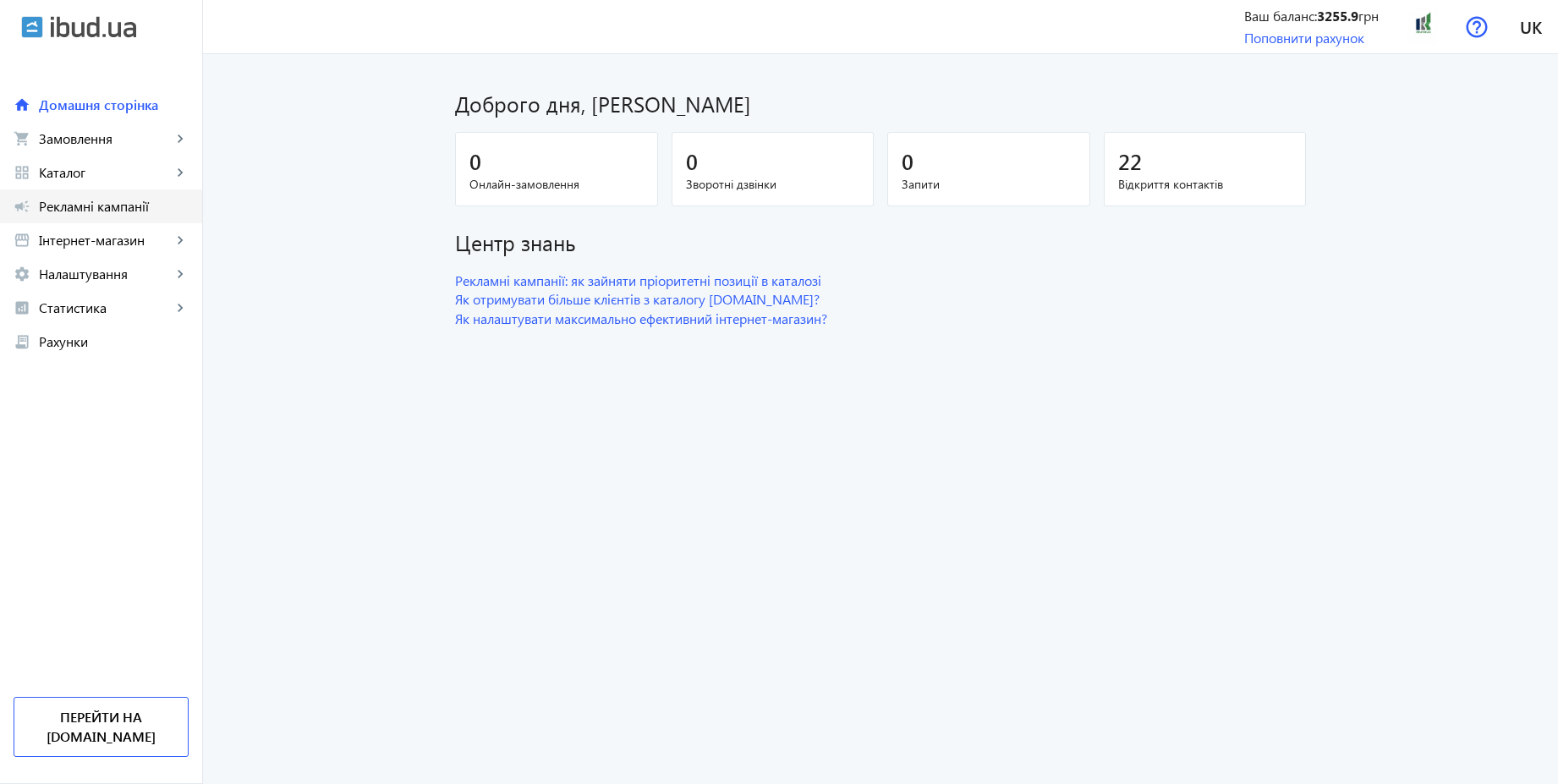
click at [140, 203] on span "Рекламні кампанії" at bounding box center [114, 206] width 150 height 17
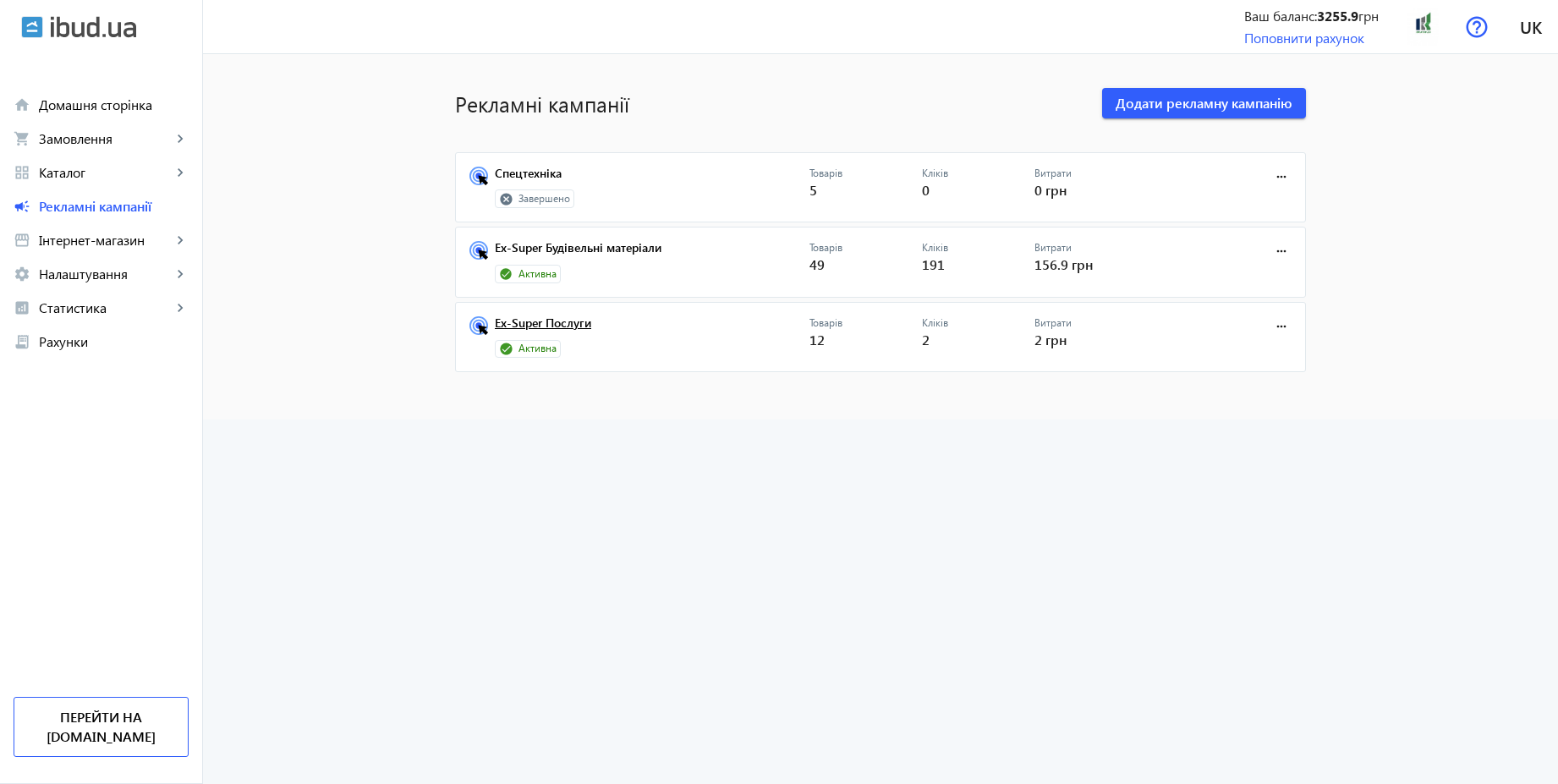
click at [570, 322] on link "Ex-Super Послуги" at bounding box center [652, 327] width 315 height 23
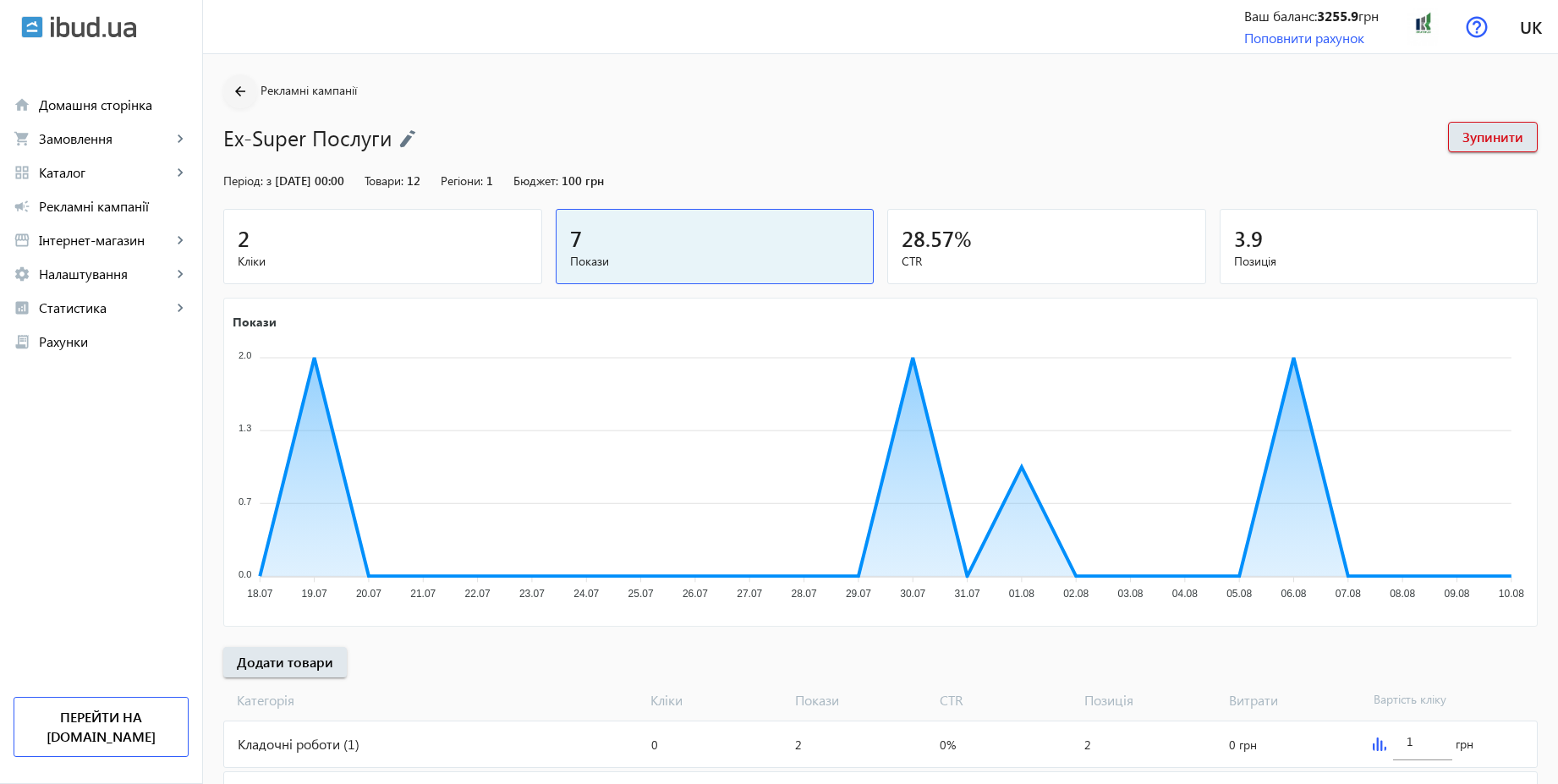
click at [235, 88] on mat-icon "arrow_back" at bounding box center [241, 92] width 21 height 21
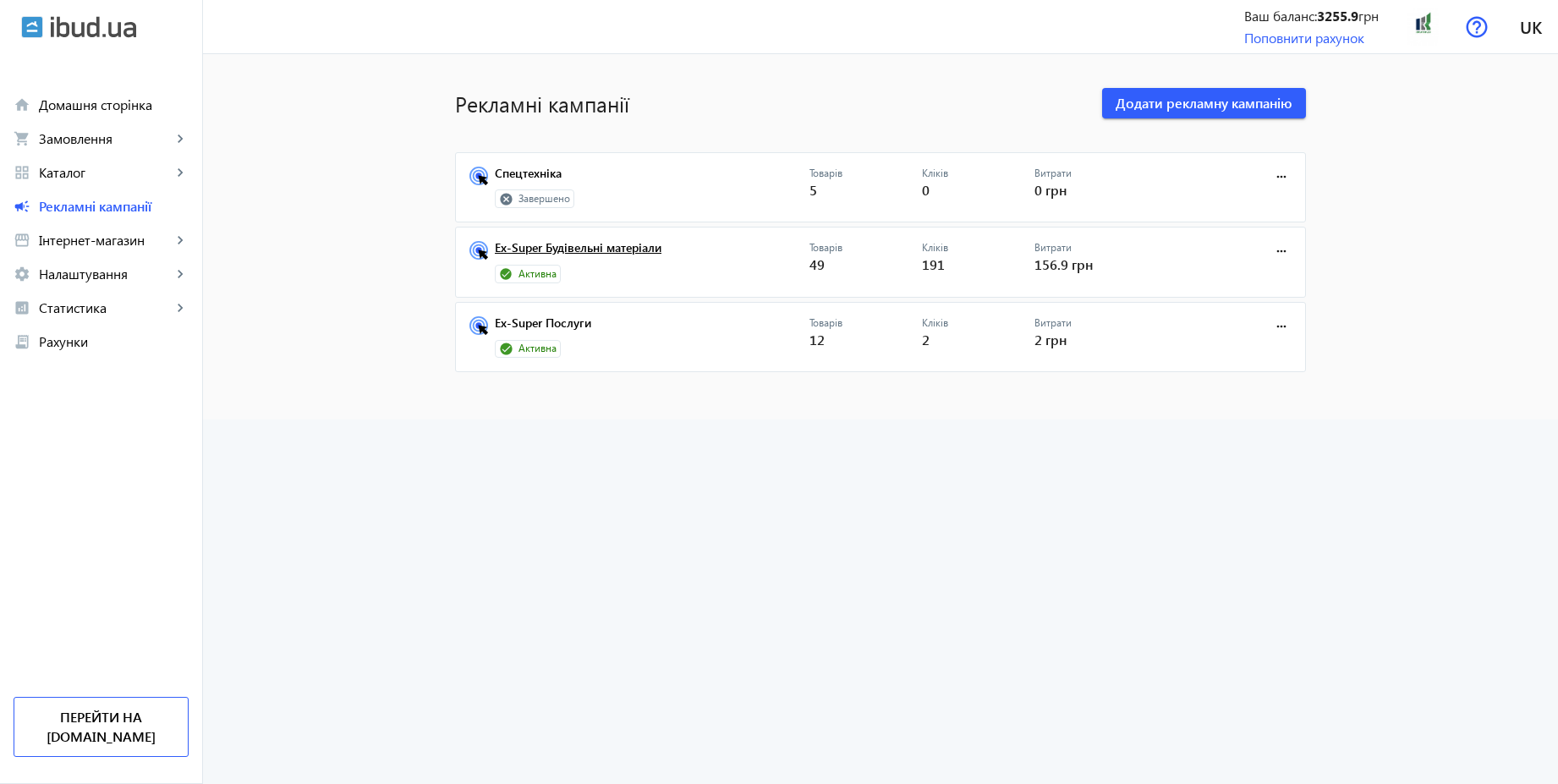
click at [546, 255] on link "Ex-Super Будівельні матеріали" at bounding box center [652, 252] width 315 height 23
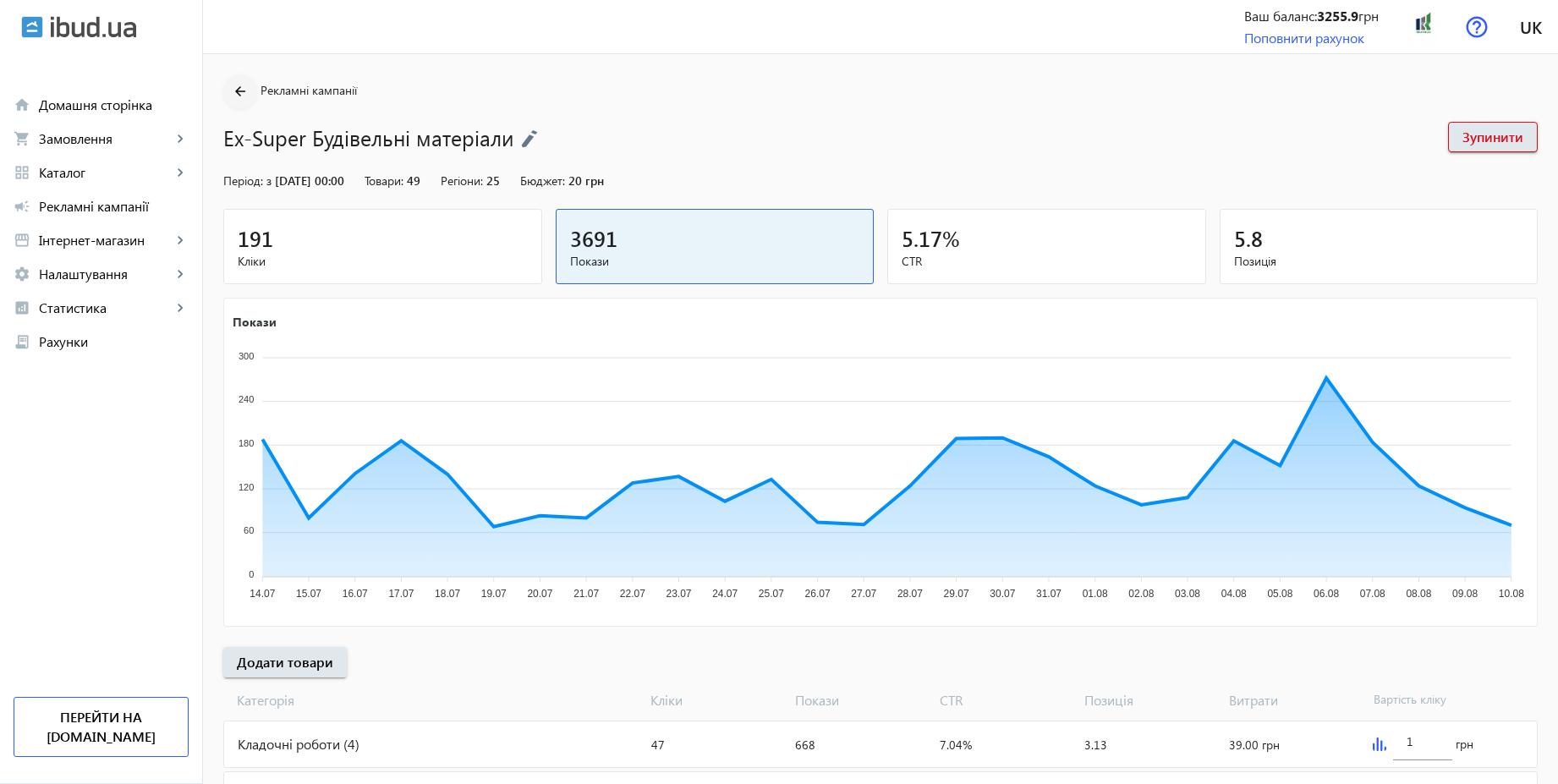
click at [234, 94] on mat-icon "arrow_back" at bounding box center [241, 92] width 21 height 21
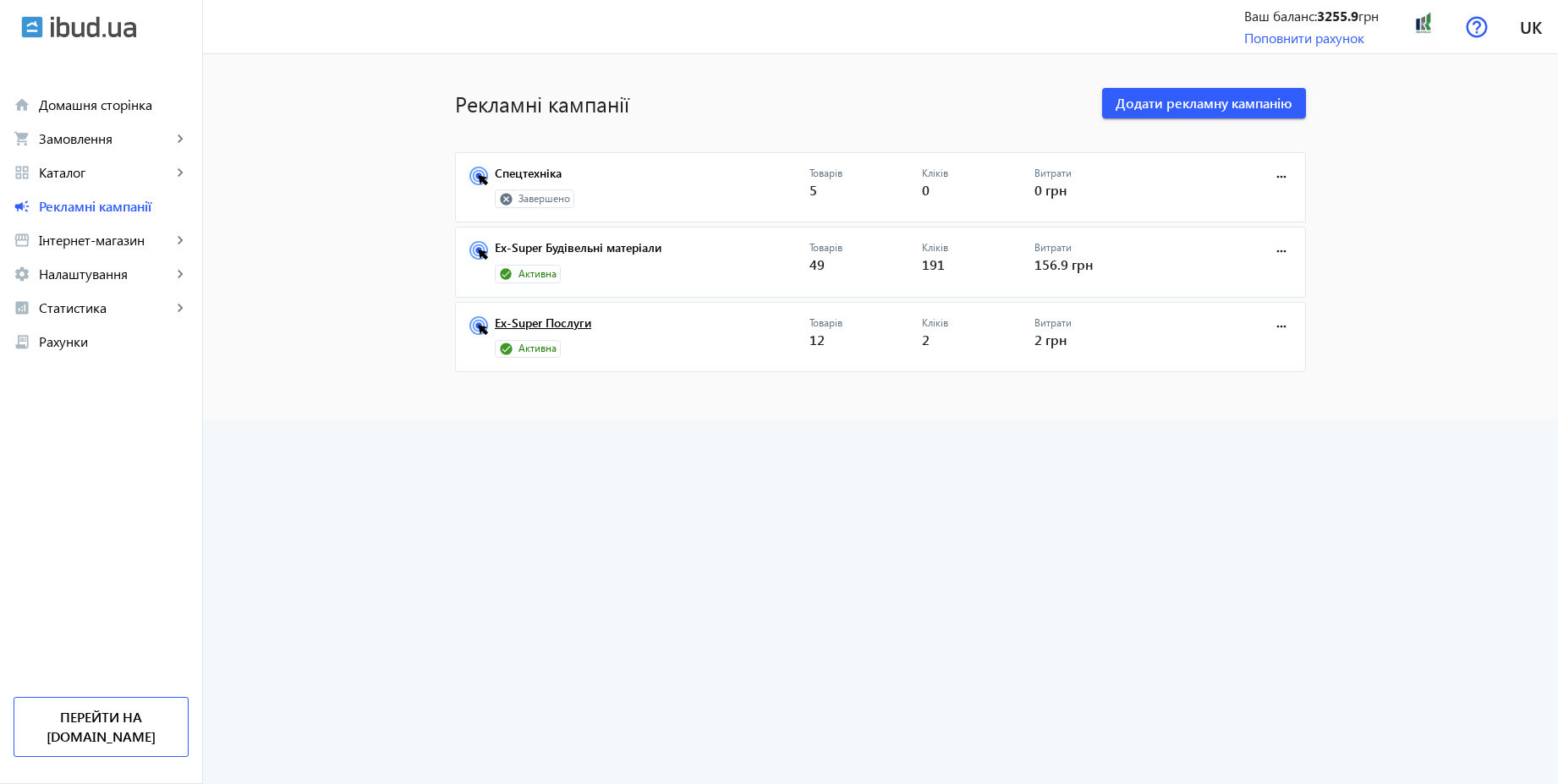
click at [545, 329] on link "Ex-Super Послуги" at bounding box center [652, 327] width 315 height 23
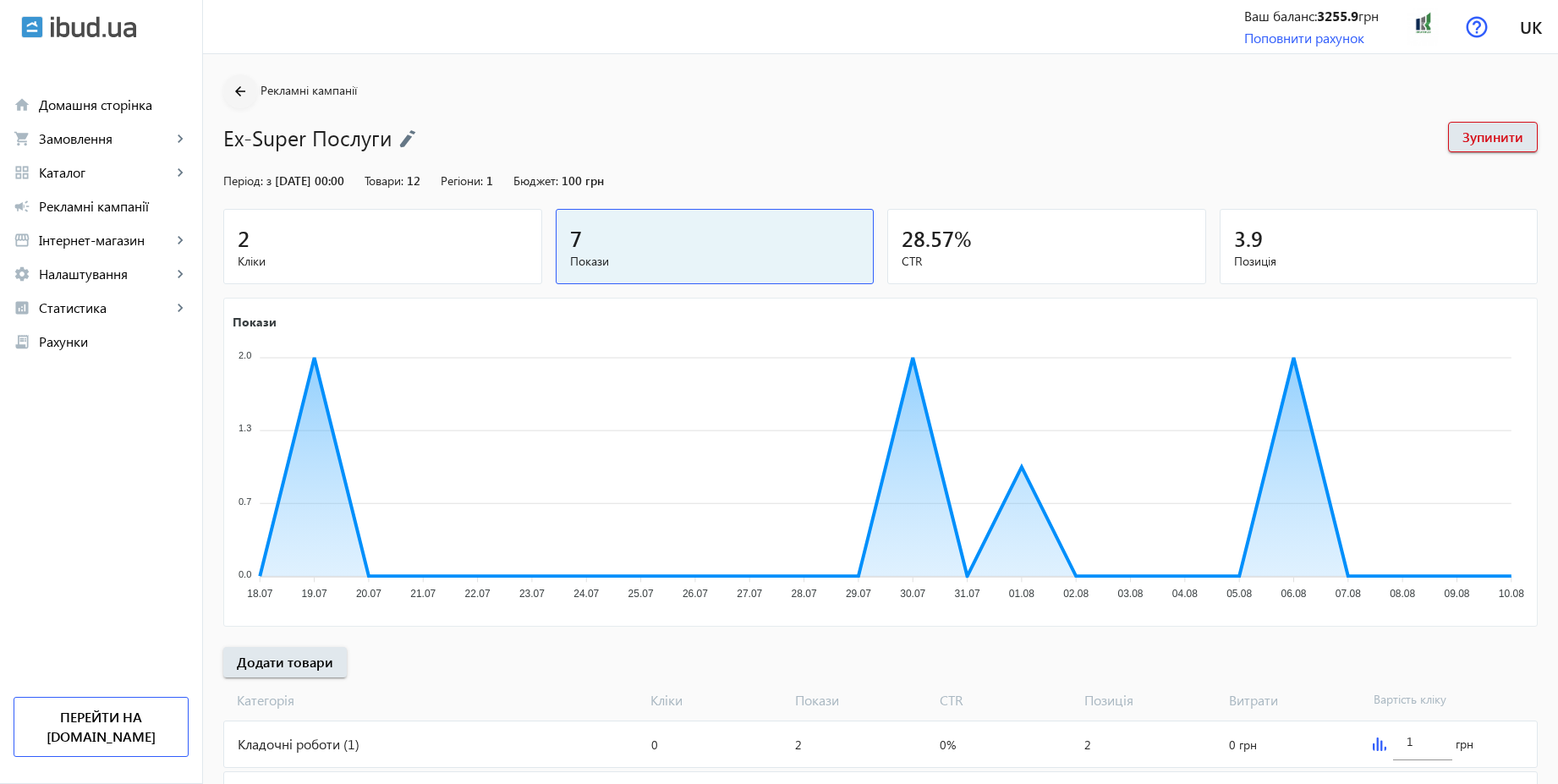
click at [235, 89] on mat-icon "arrow_back" at bounding box center [241, 92] width 21 height 21
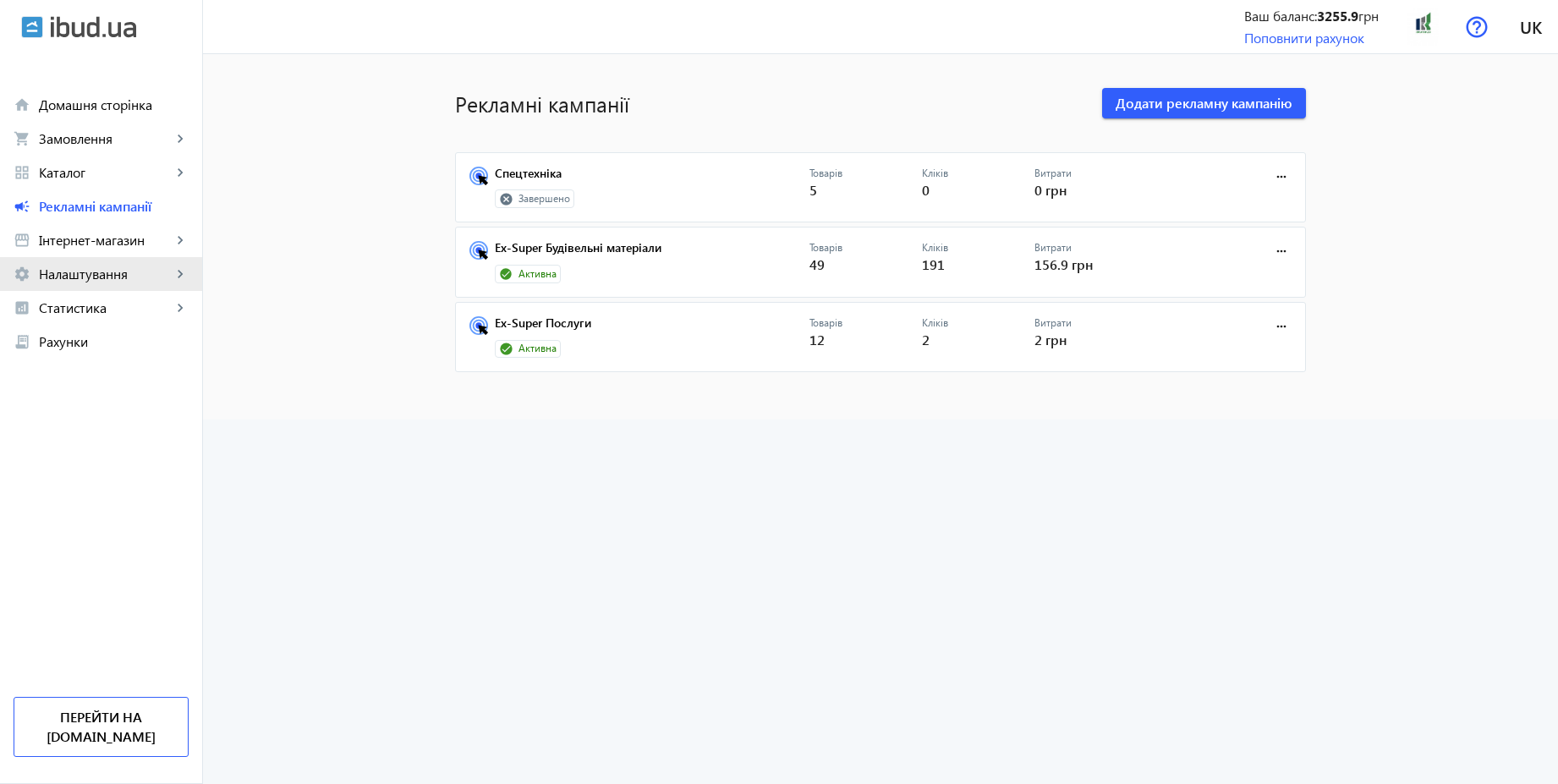
click at [76, 266] on span "Налаштування" at bounding box center [105, 275] width 133 height 17
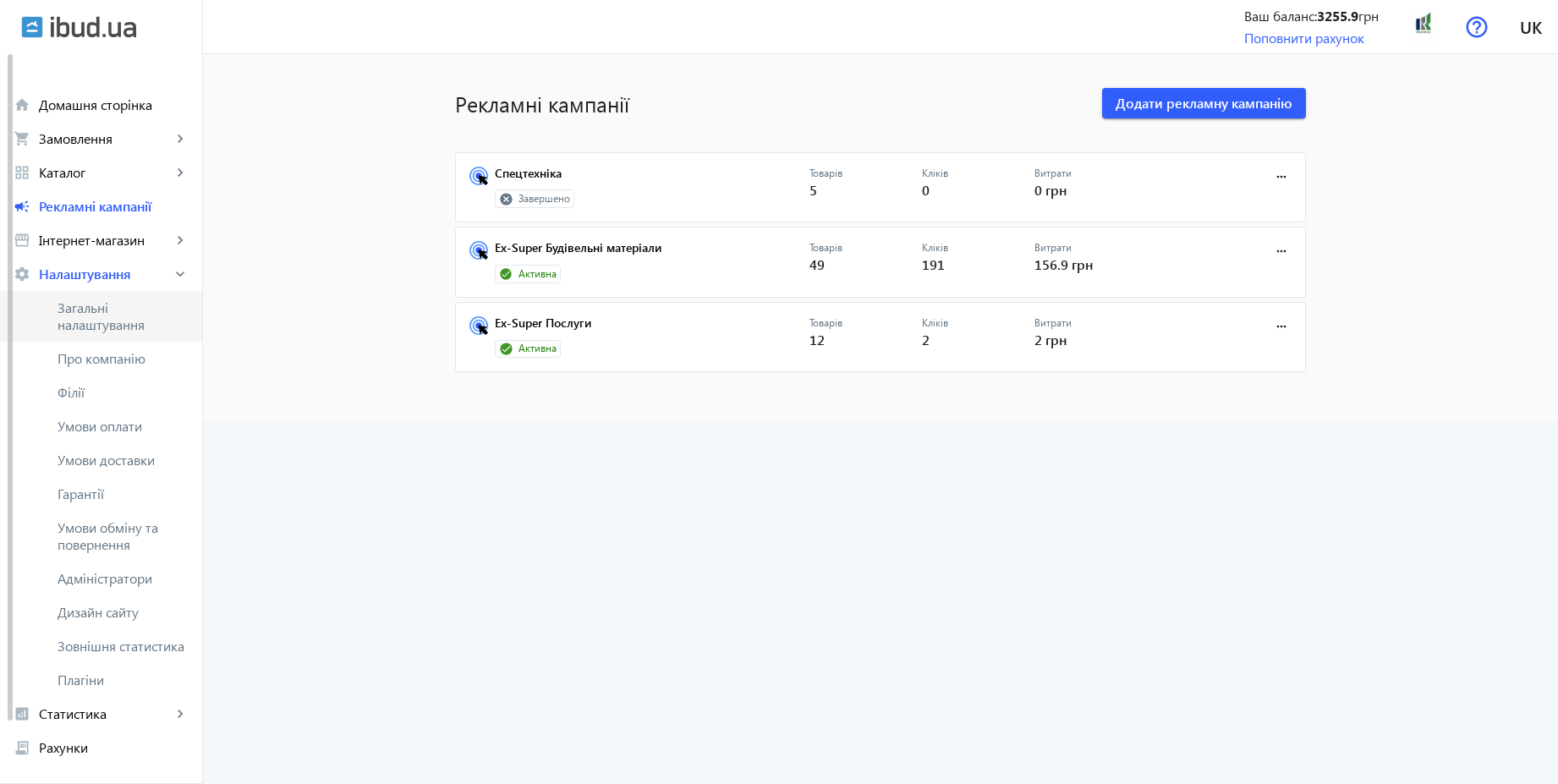
click at [87, 314] on span "Загальні налаштування" at bounding box center [122, 316] width 131 height 34
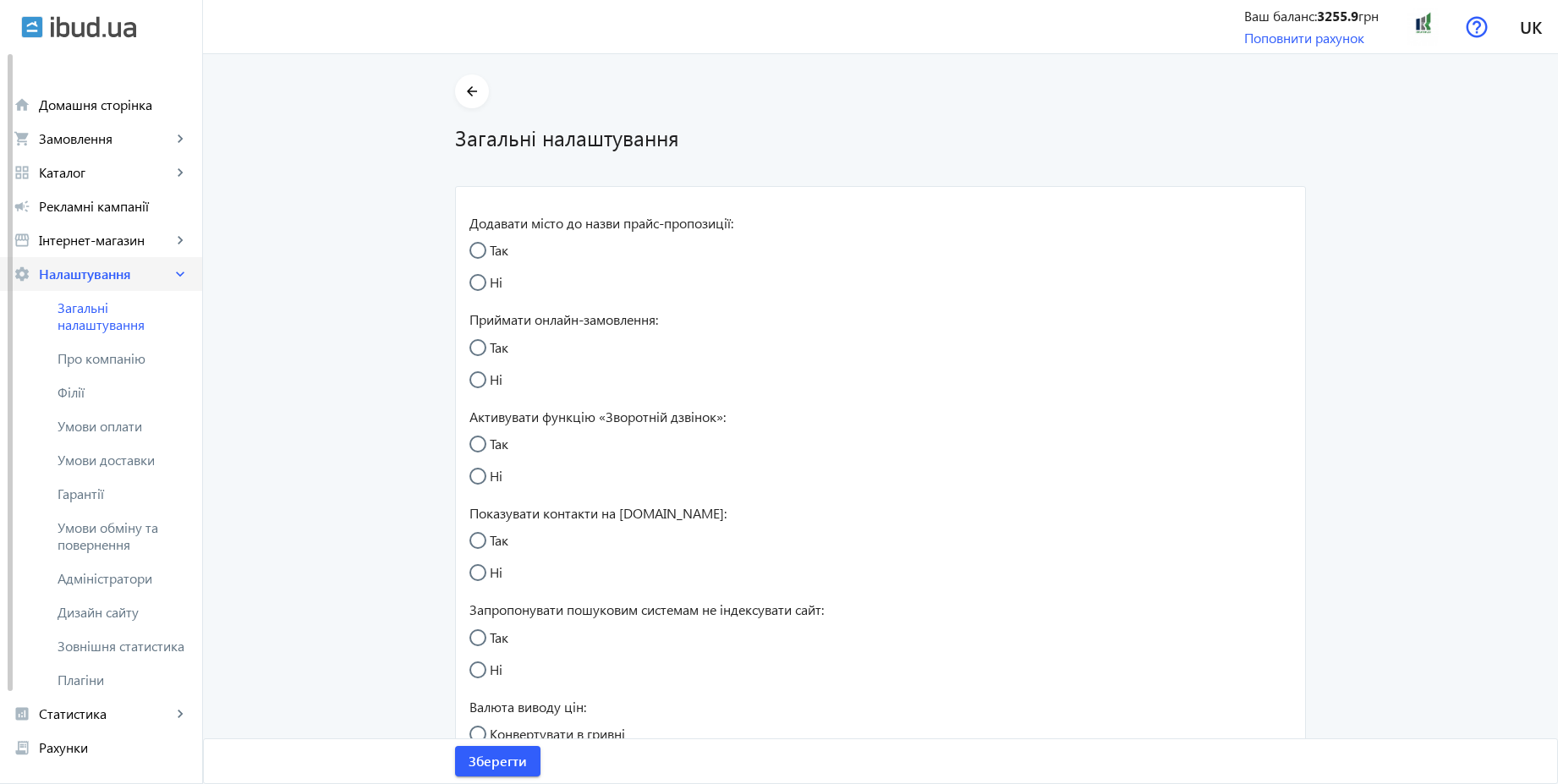
radio input "true"
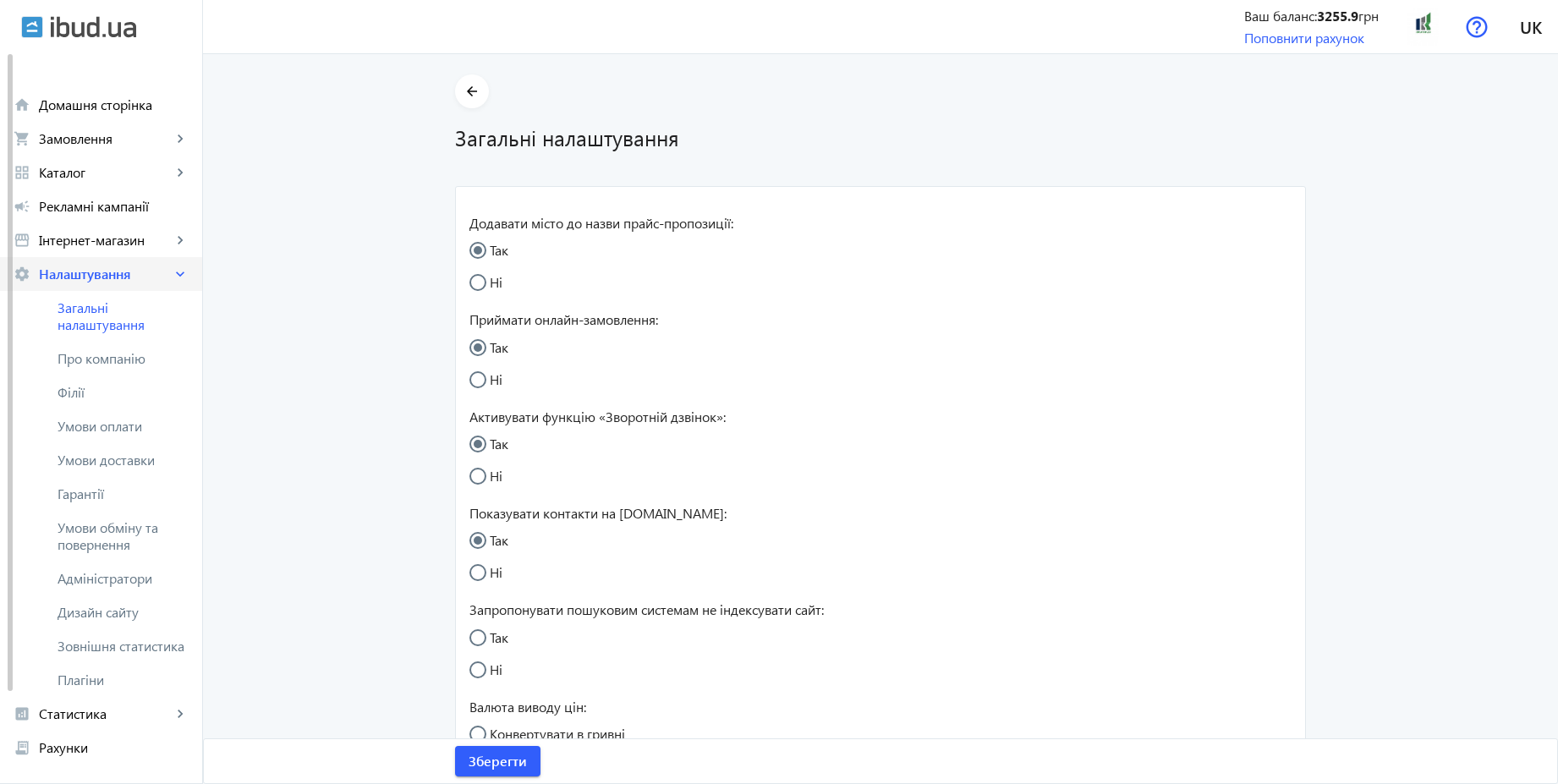
radio input "true"
click at [144, 532] on span "Умови обміну та повернення" at bounding box center [122, 535] width 131 height 34
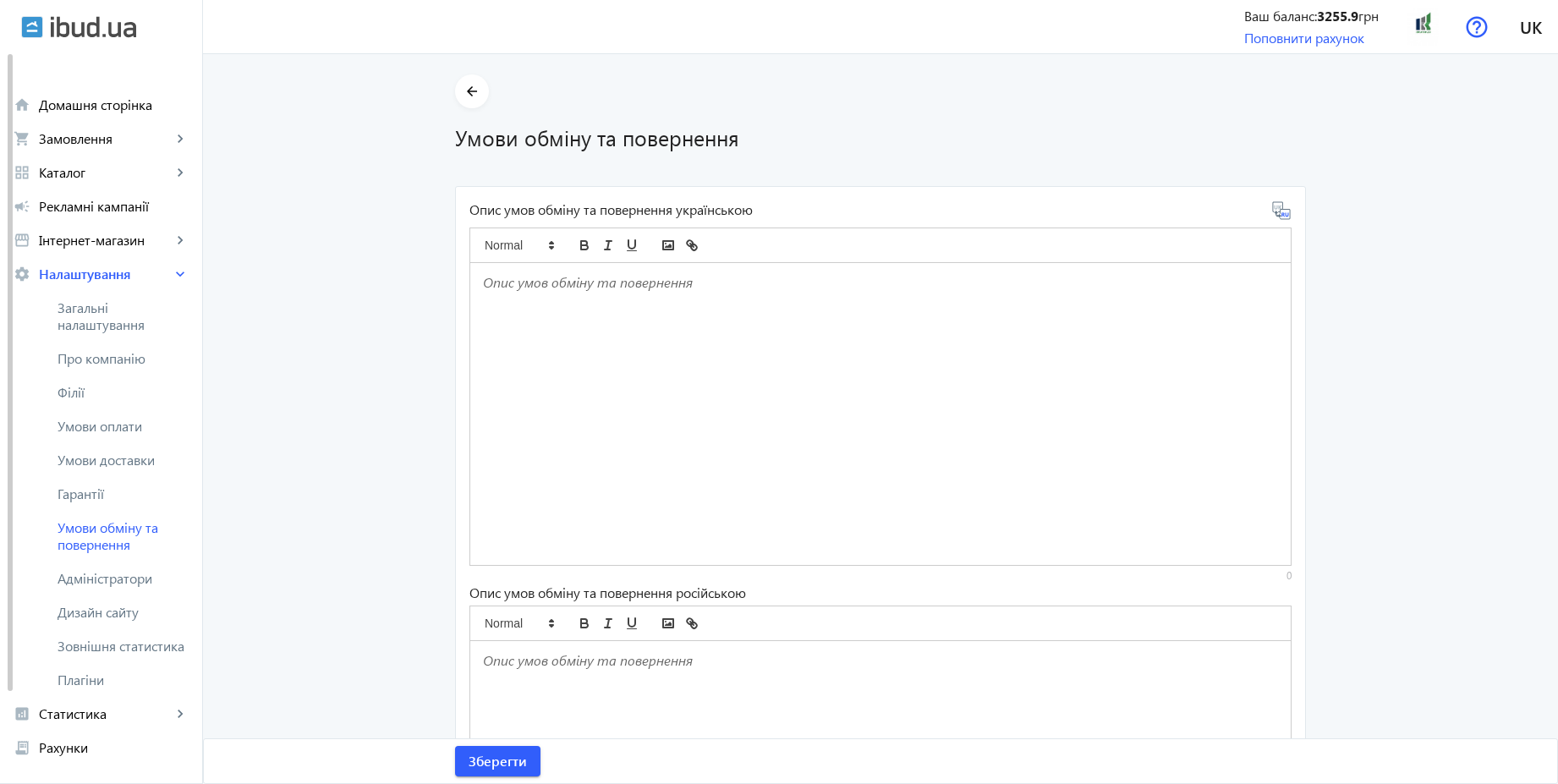
click at [545, 291] on p at bounding box center [880, 282] width 795 height 19
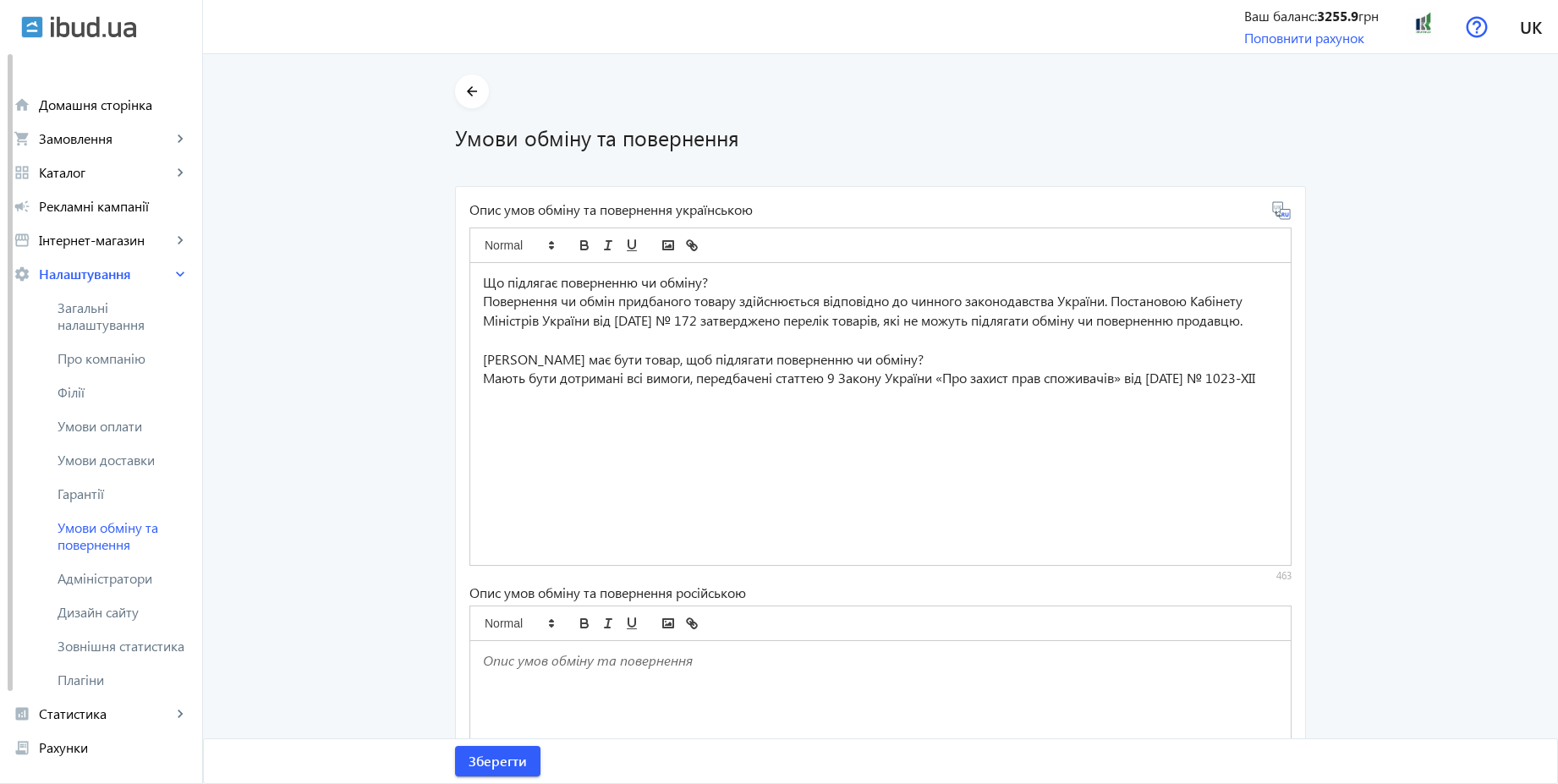
click at [1282, 218] on icon at bounding box center [1281, 210] width 17 height 17
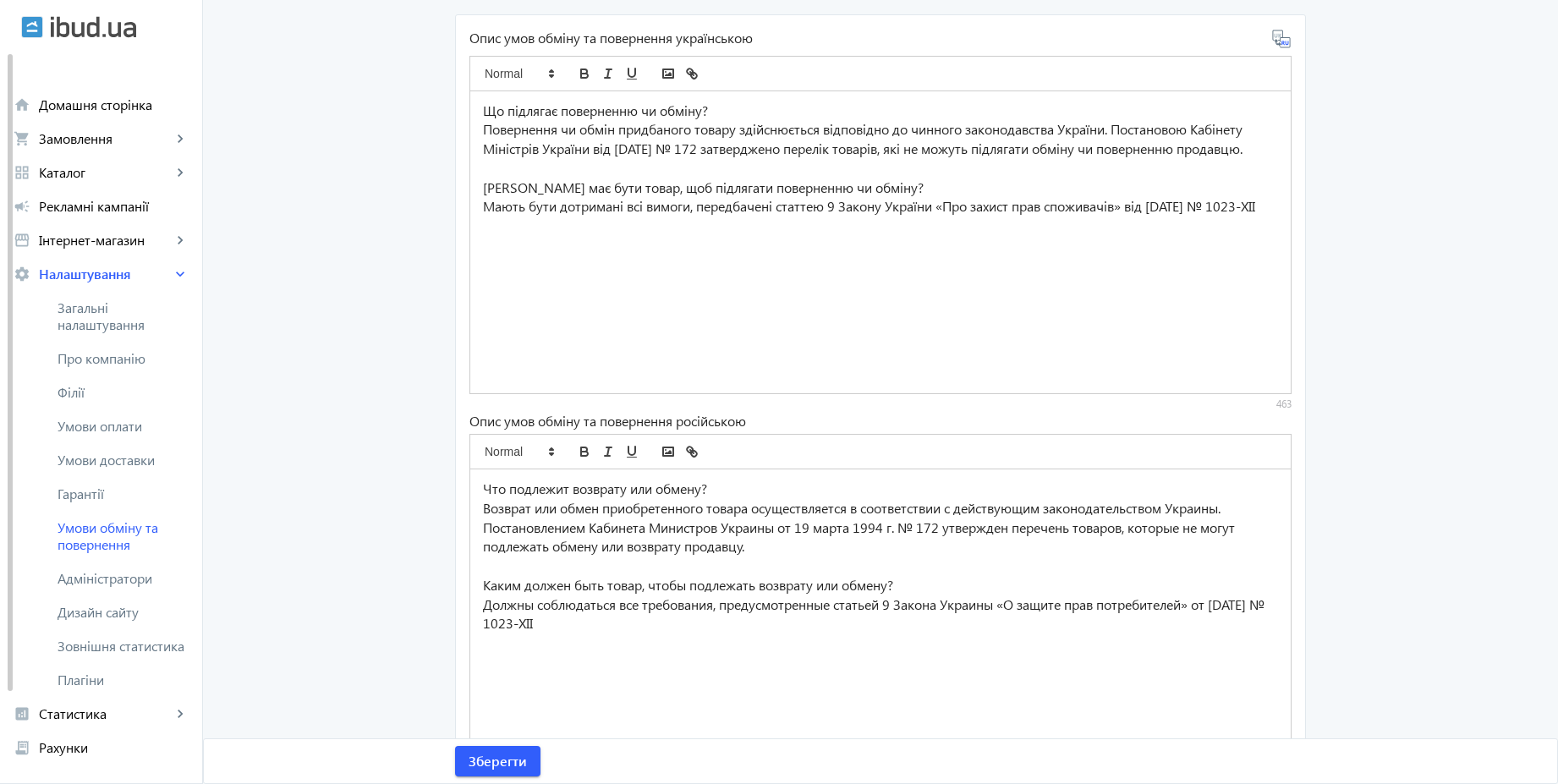
scroll to position [261, 0]
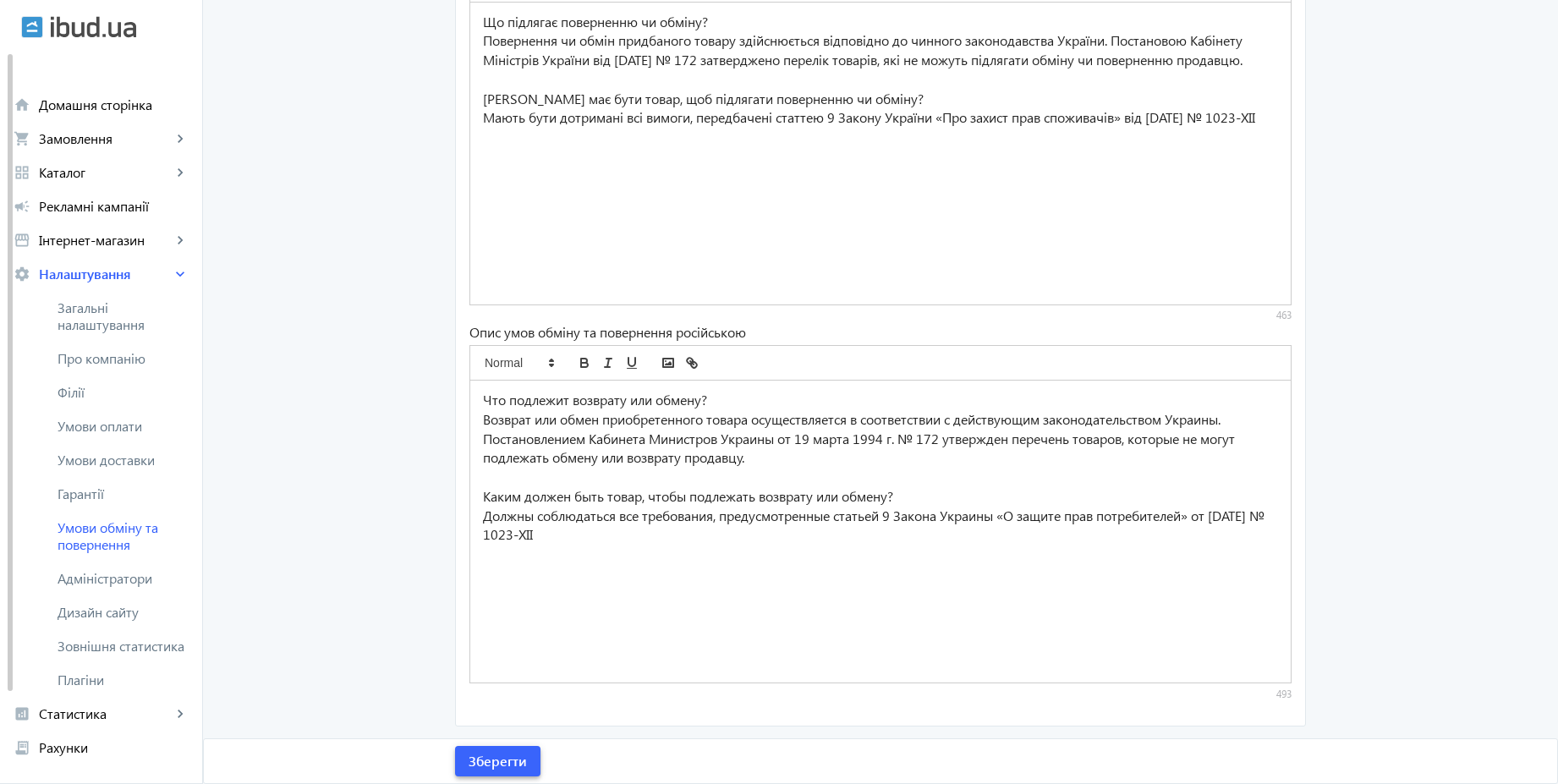
click at [514, 762] on span "Зберегти" at bounding box center [497, 761] width 58 height 18
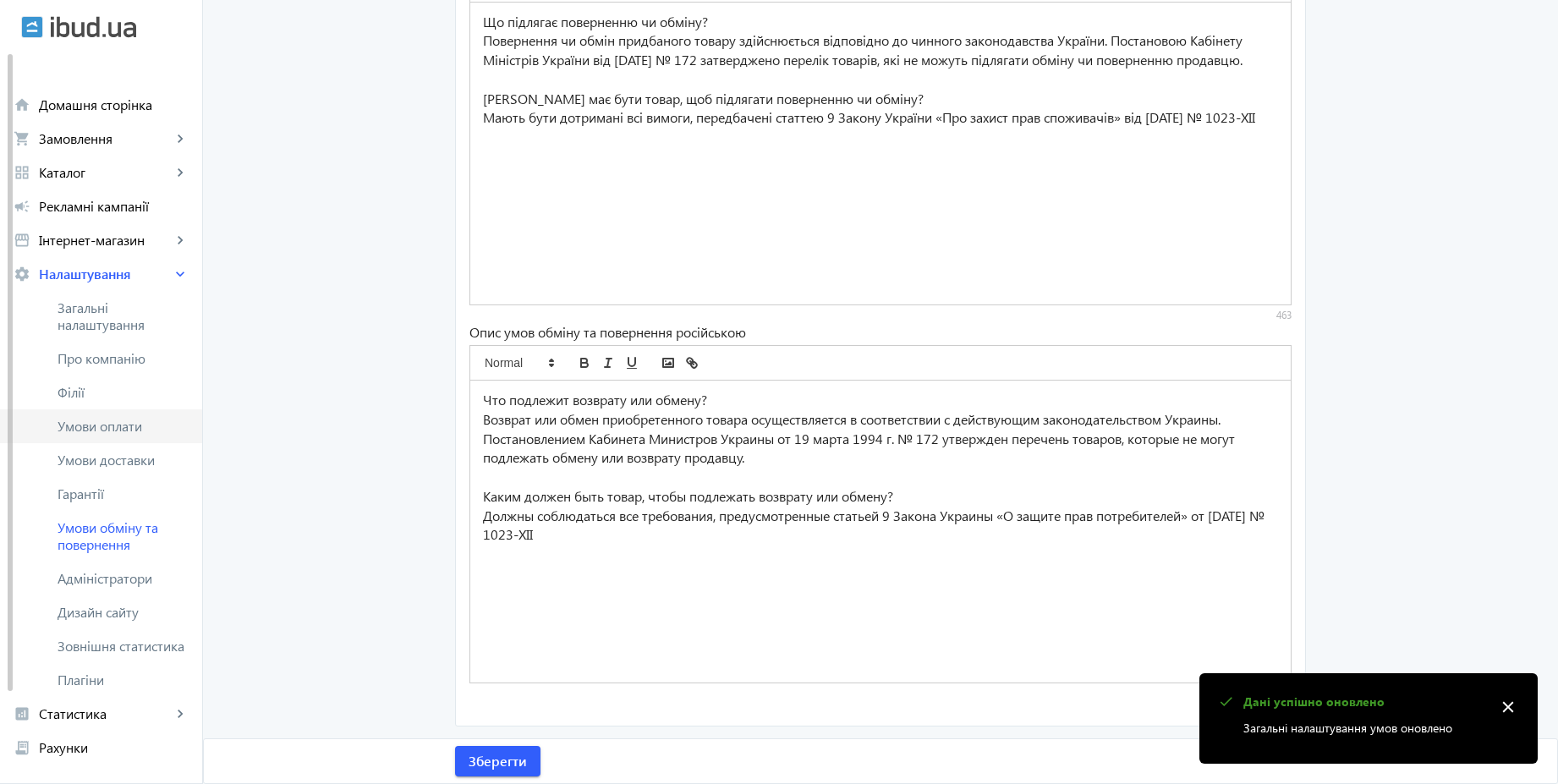
click at [140, 423] on span "Умови оплати" at bounding box center [122, 426] width 131 height 17
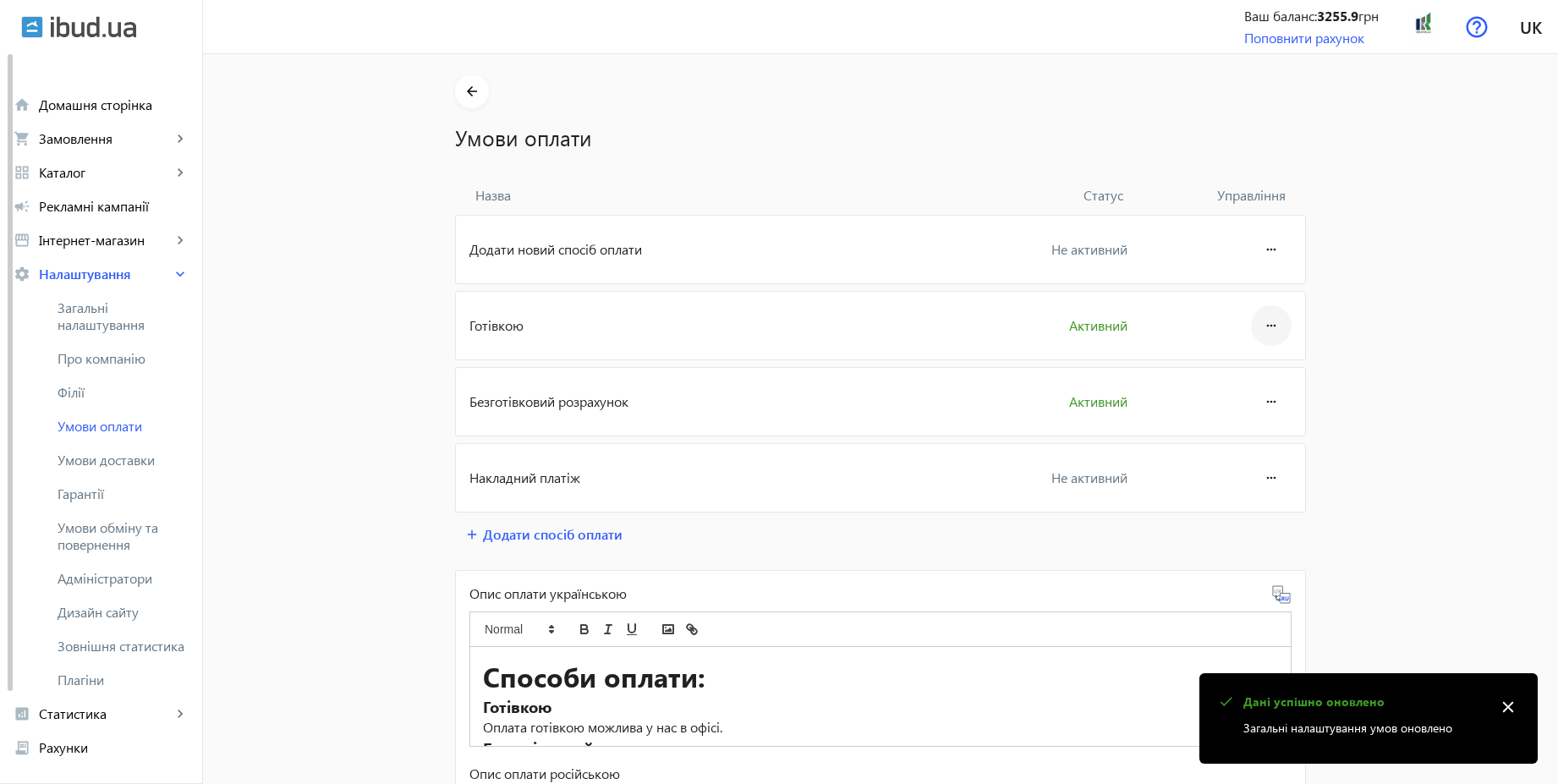
click at [1264, 317] on mat-icon "more_horiz" at bounding box center [1270, 325] width 20 height 41
click at [1242, 376] on span "Редагувати" at bounding box center [1239, 373] width 68 height 14
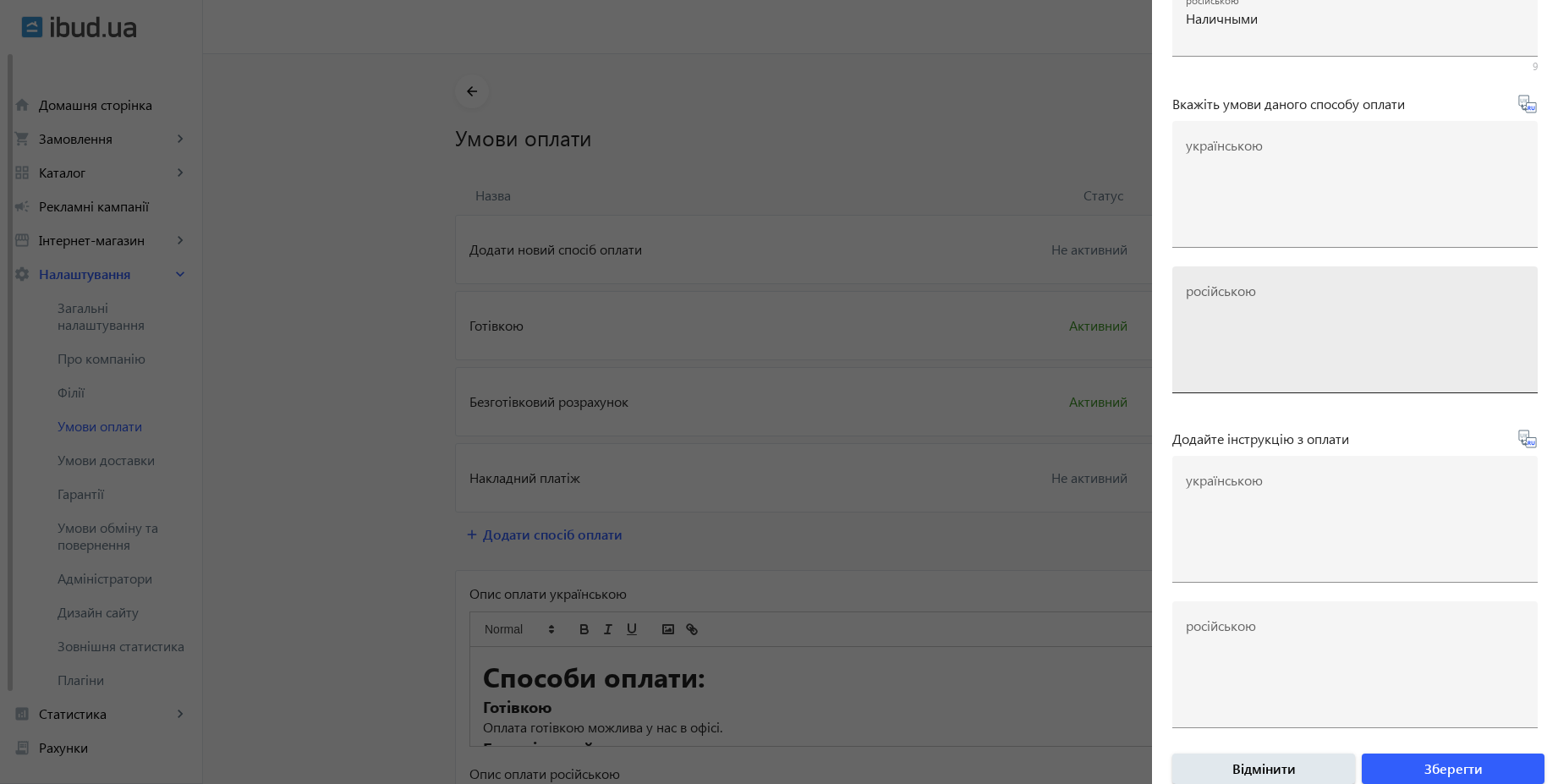
scroll to position [280, 0]
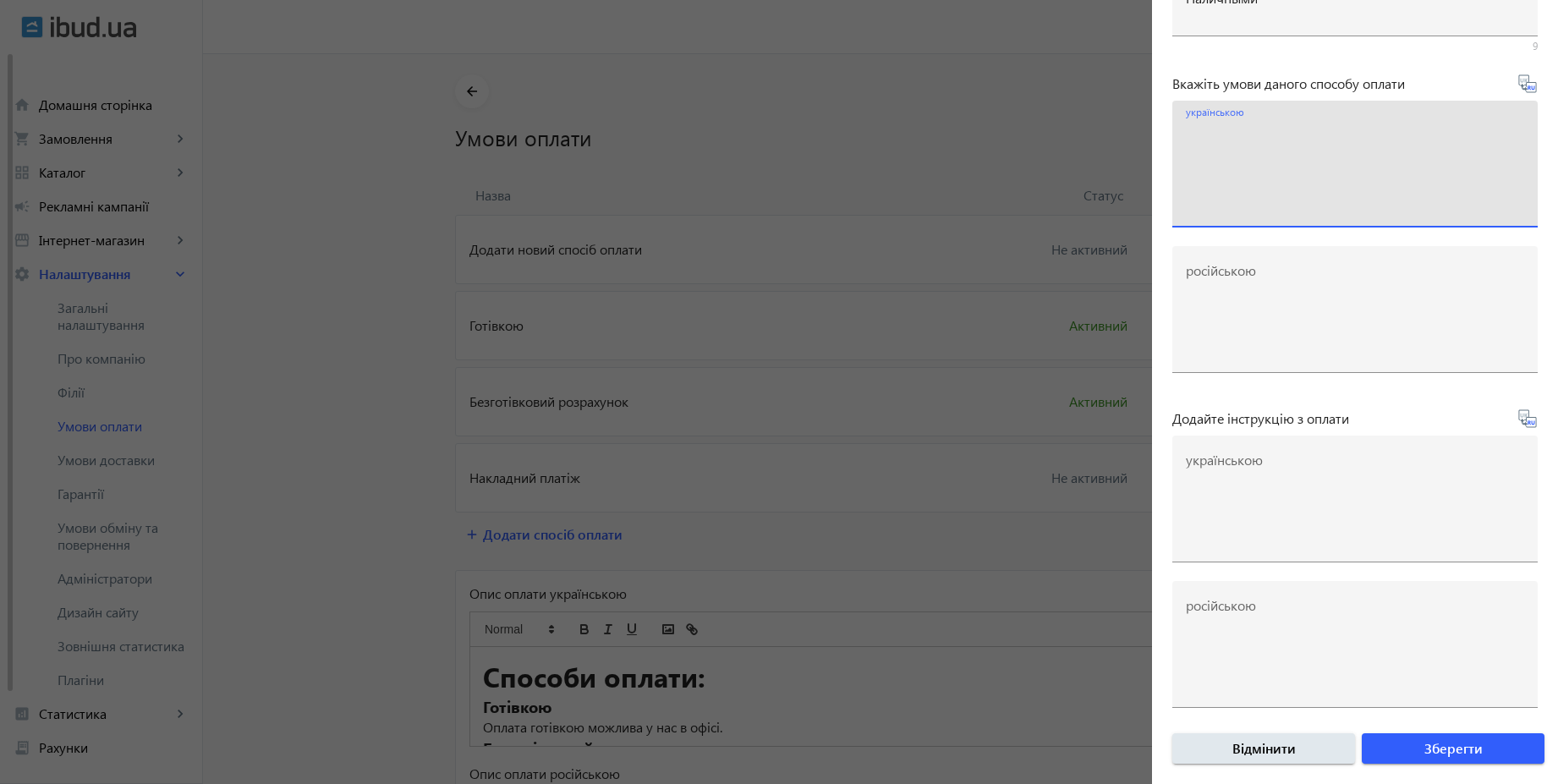
click at [1296, 159] on textarea "українською" at bounding box center [1355, 171] width 338 height 100
paste textarea "Оплачуйте замовлення готівкою при отриманні товару в нашому офісі чи у кур'єра"
type textarea "Оплачуйте замовлення готівкою при отриманні товару в нашому офісі чи у кур'єра"
click at [1520, 92] on icon at bounding box center [1527, 83] width 20 height 20
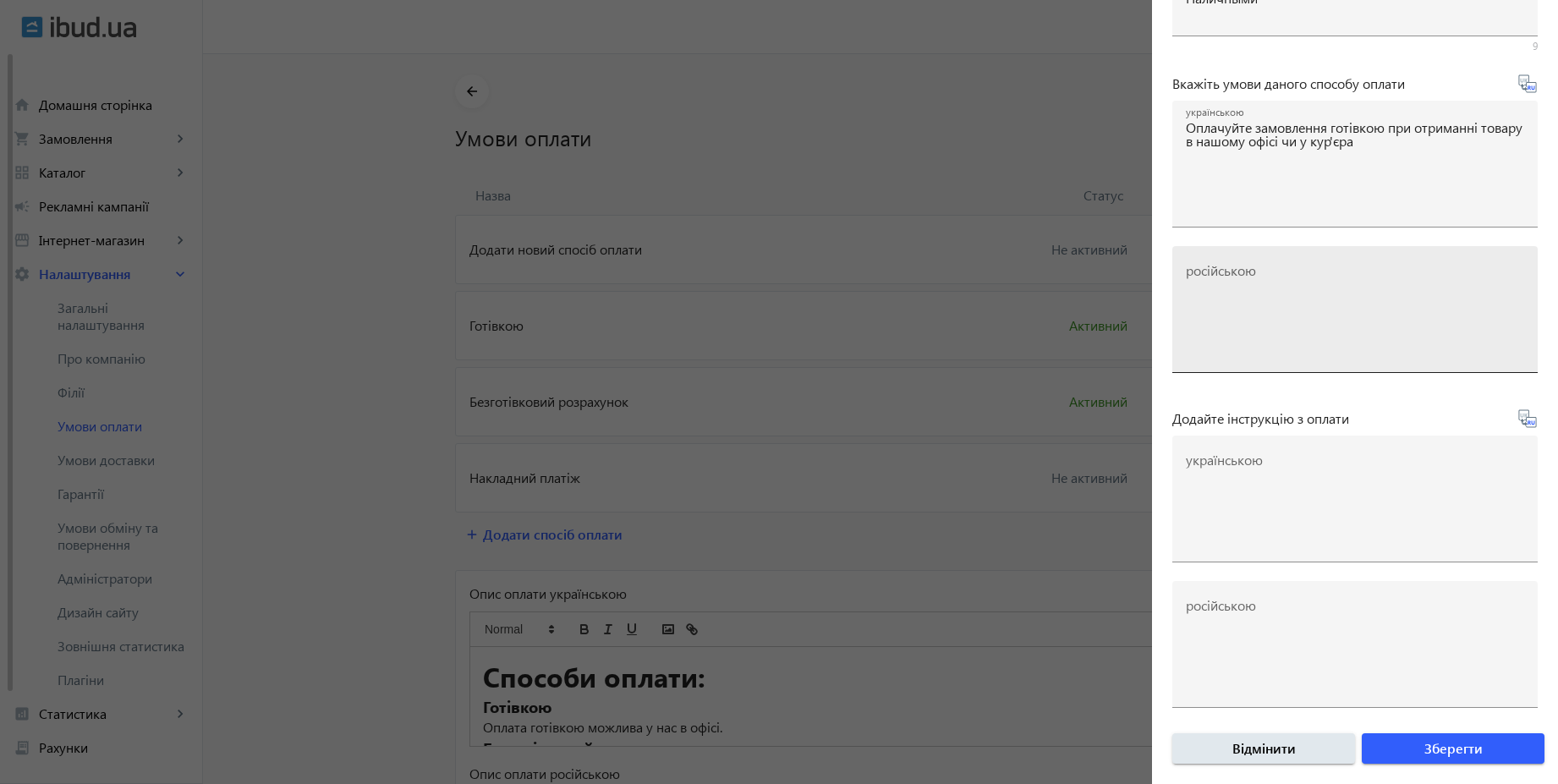
type textarea "Оплачивайте заказ наличными при получении товара в нашем офисе или у курьера"
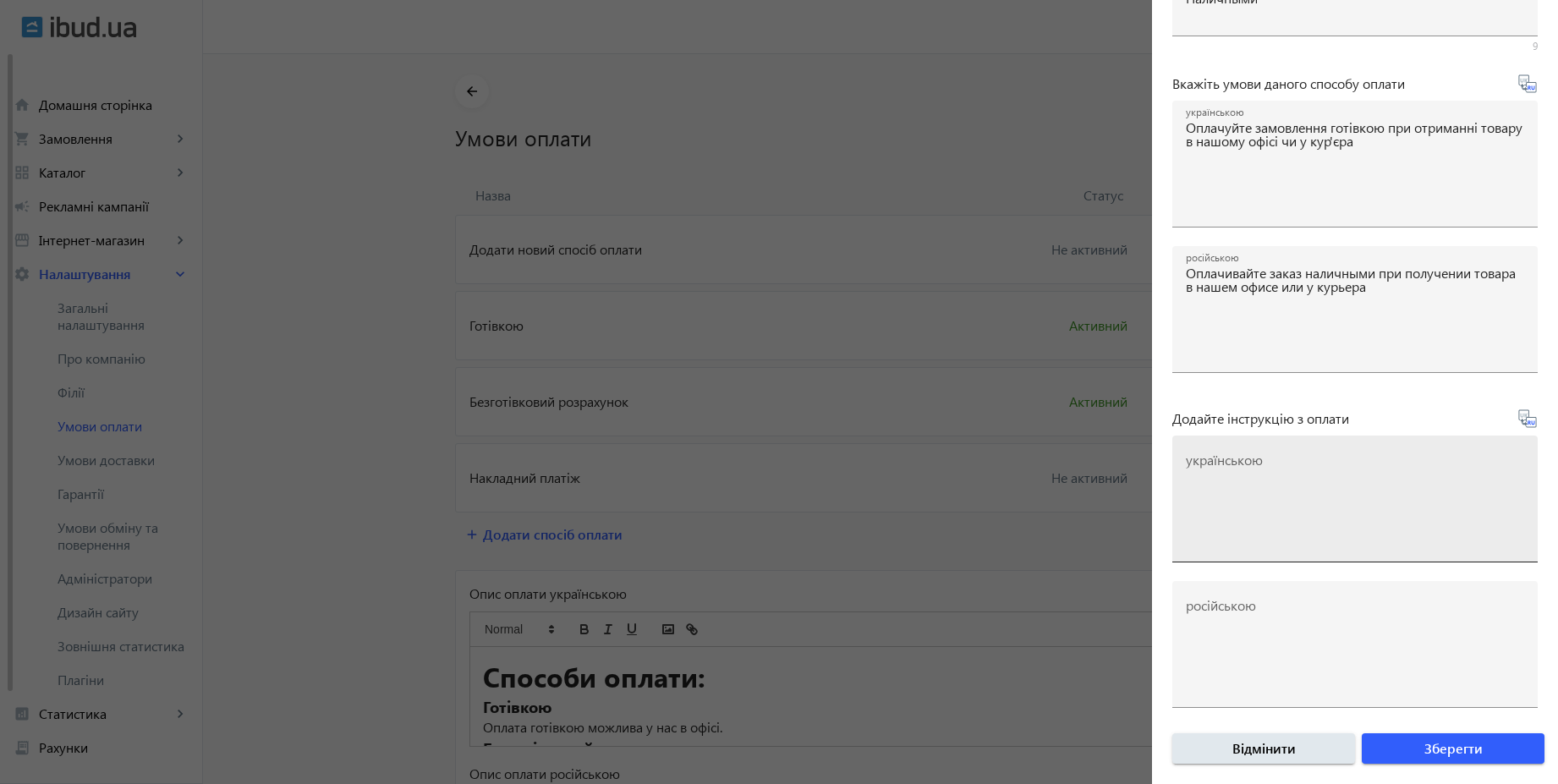
click at [1221, 472] on textarea "українською" at bounding box center [1355, 505] width 338 height 100
paste textarea "Оплатіть замовлення готівкою при отриманні товару"
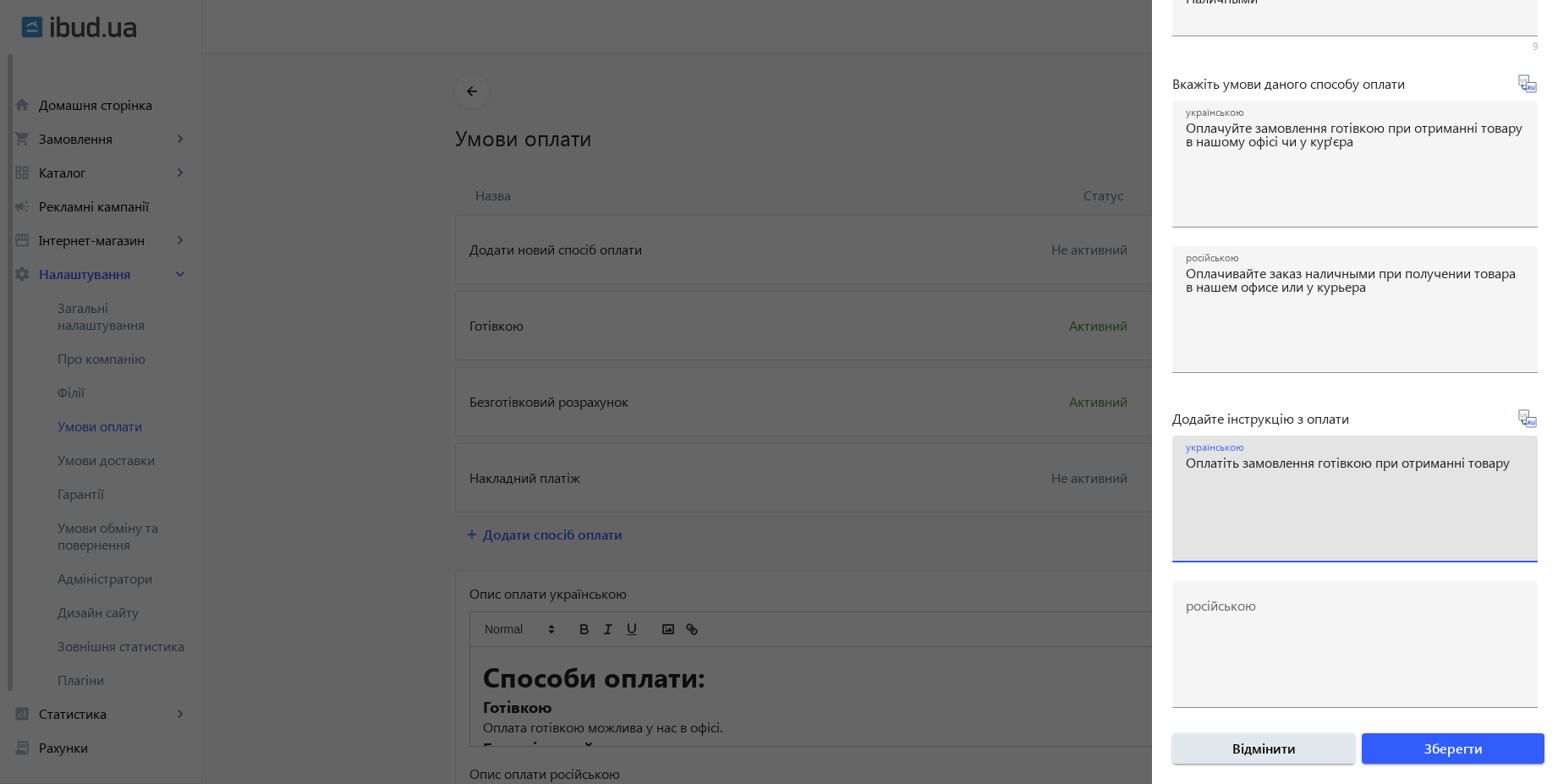
type textarea "Оплатіть замовлення готівкою при отриманні товару"
click at [1532, 421] on icon at bounding box center [1534, 422] width 3 height 4
type textarea "Оплатите заказ наличными при получении товара"
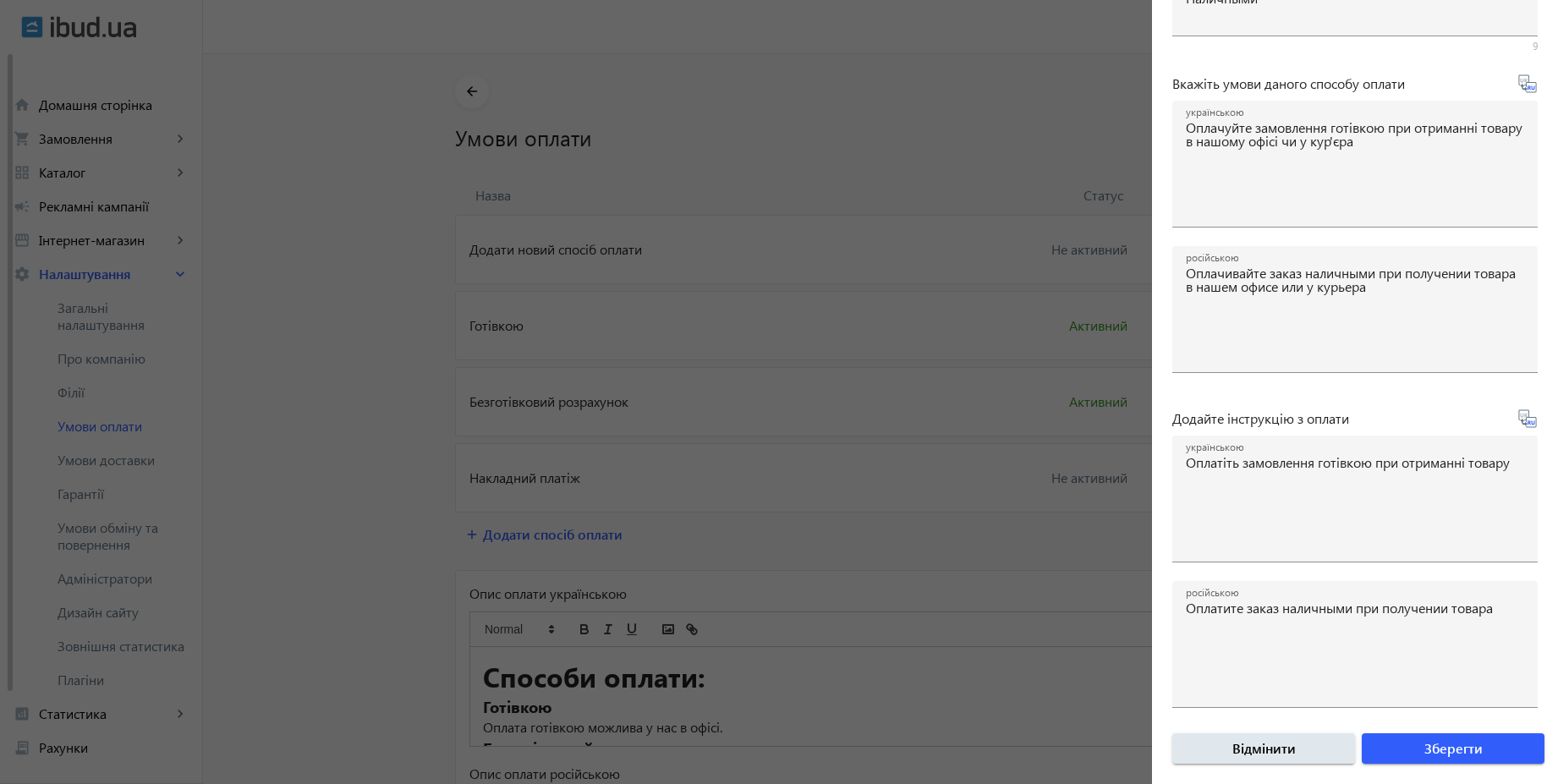
scroll to position [457, 0]
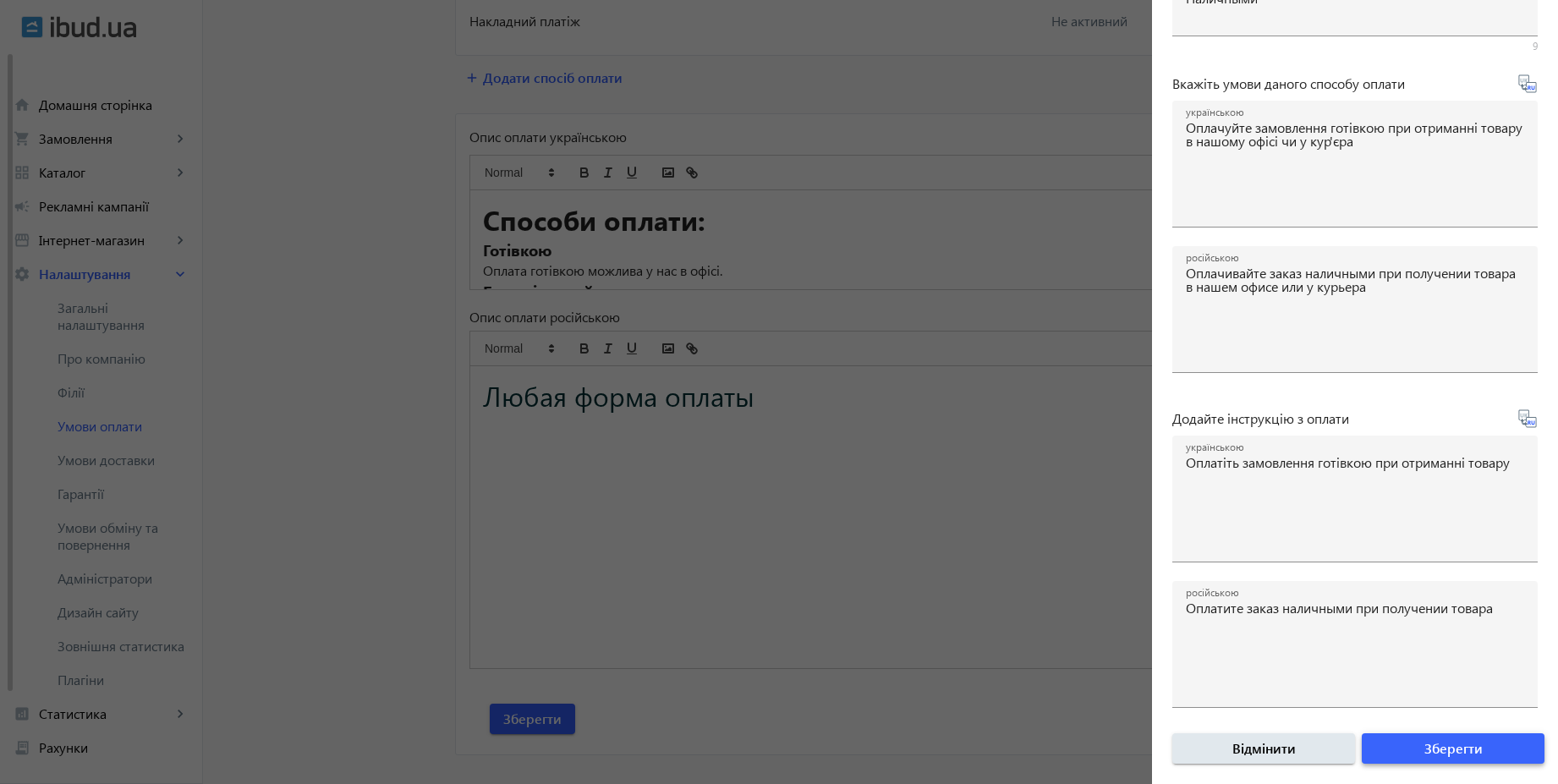
click at [1438, 750] on span "Зберегти" at bounding box center [1453, 748] width 58 height 18
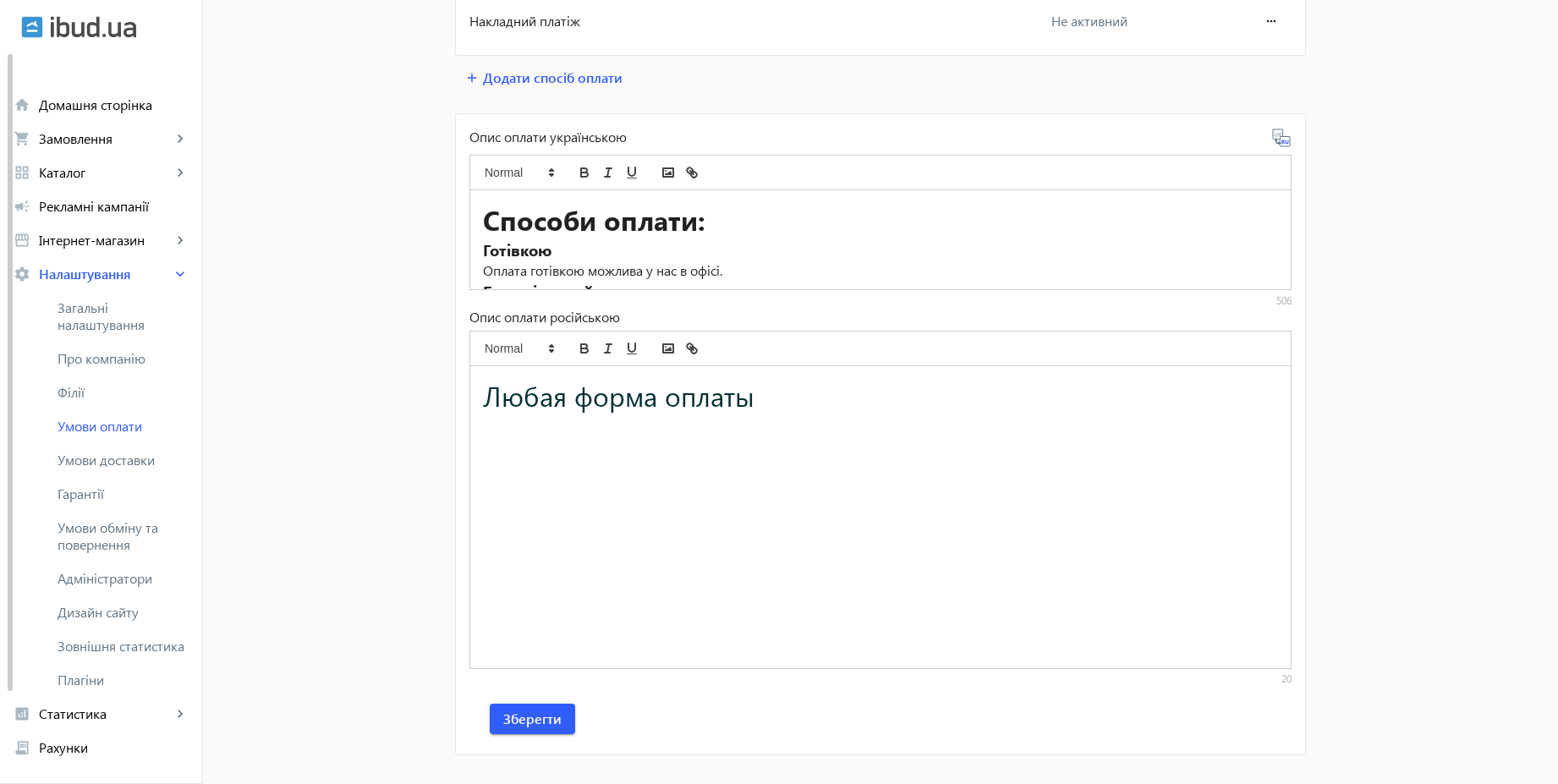
scroll to position [0, 0]
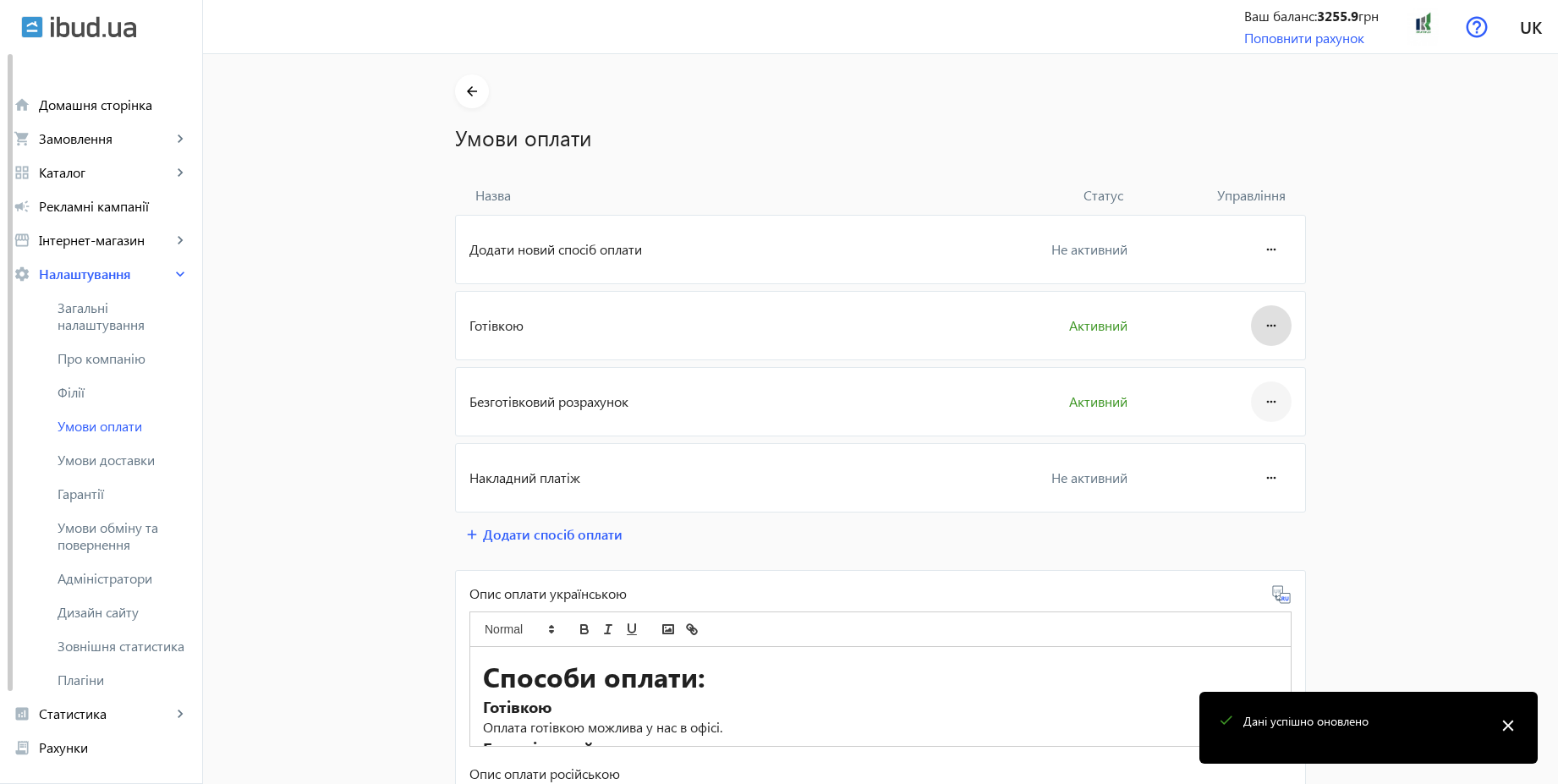
click at [1262, 404] on mat-icon "more_horiz" at bounding box center [1270, 401] width 20 height 41
click at [1232, 446] on span "Редагувати" at bounding box center [1239, 450] width 68 height 14
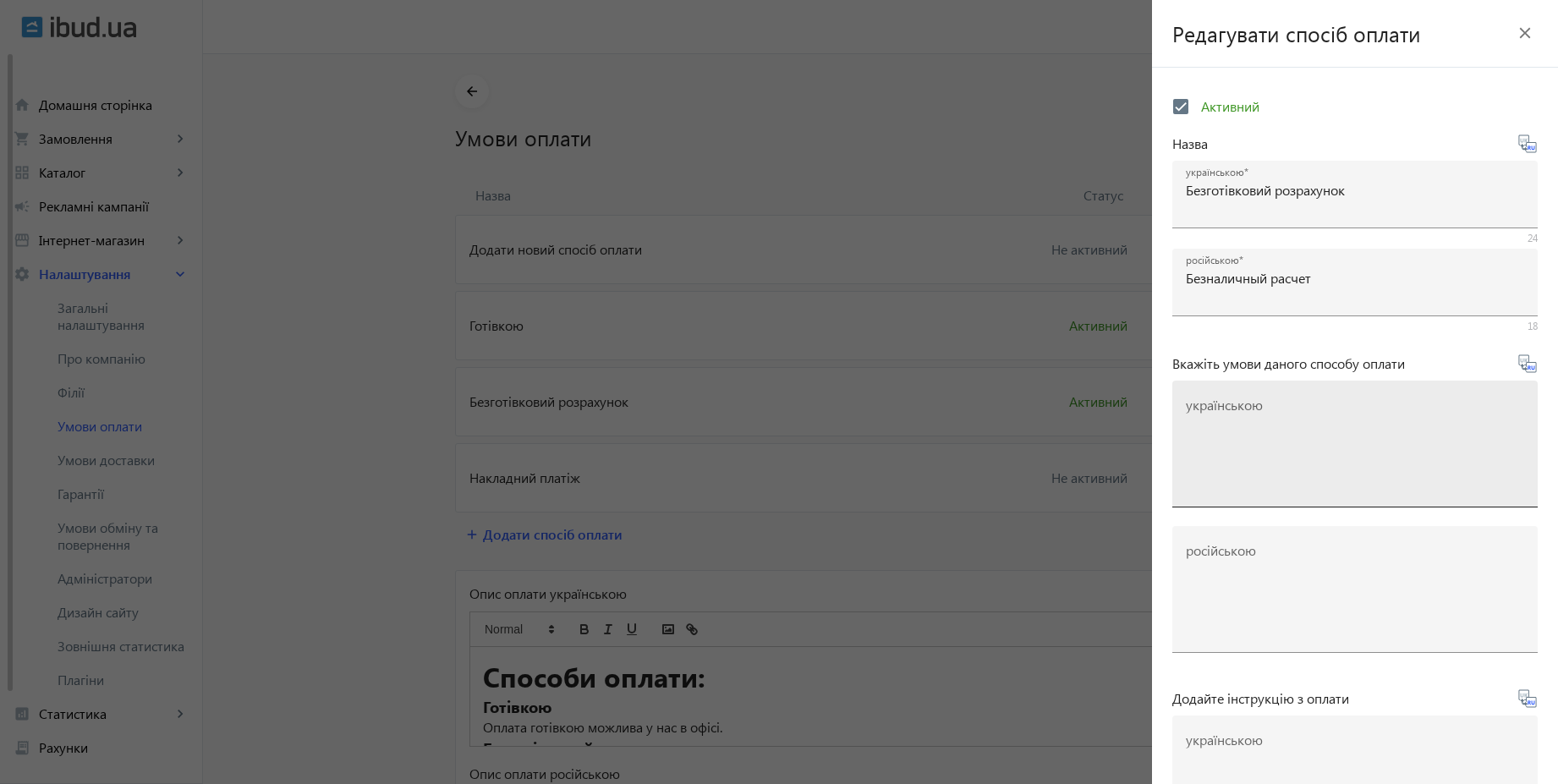
click at [1370, 472] on textarea "українською" at bounding box center [1355, 450] width 338 height 100
paste textarea "Оплачуйте замовлення переказом із будь-якого банку України чи по реквізитах у с…"
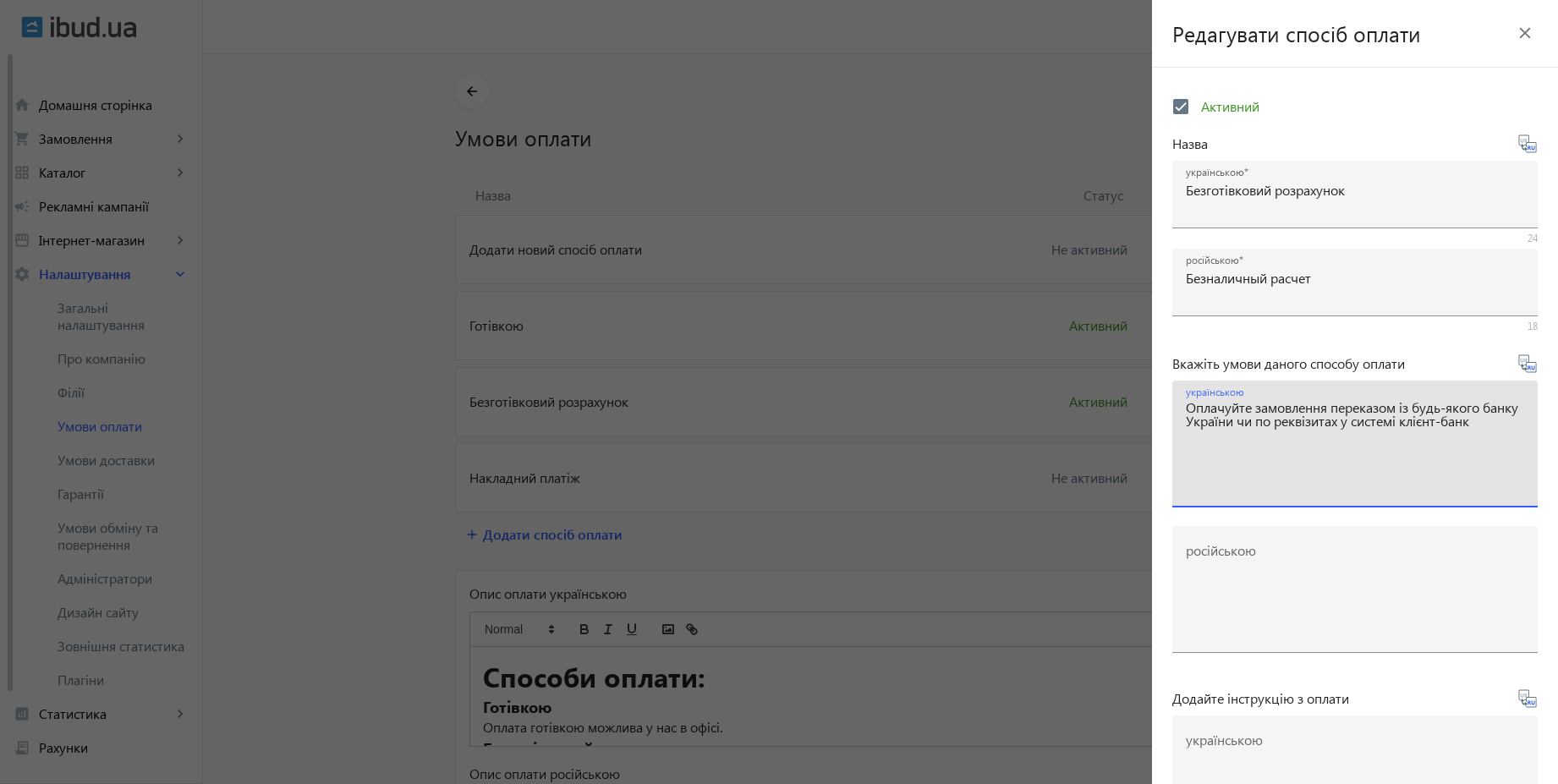
type textarea "Оплачуйте замовлення переказом із будь-якого банку України чи по реквізитах у с…"
click at [1527, 366] on icon at bounding box center [1527, 363] width 20 height 20
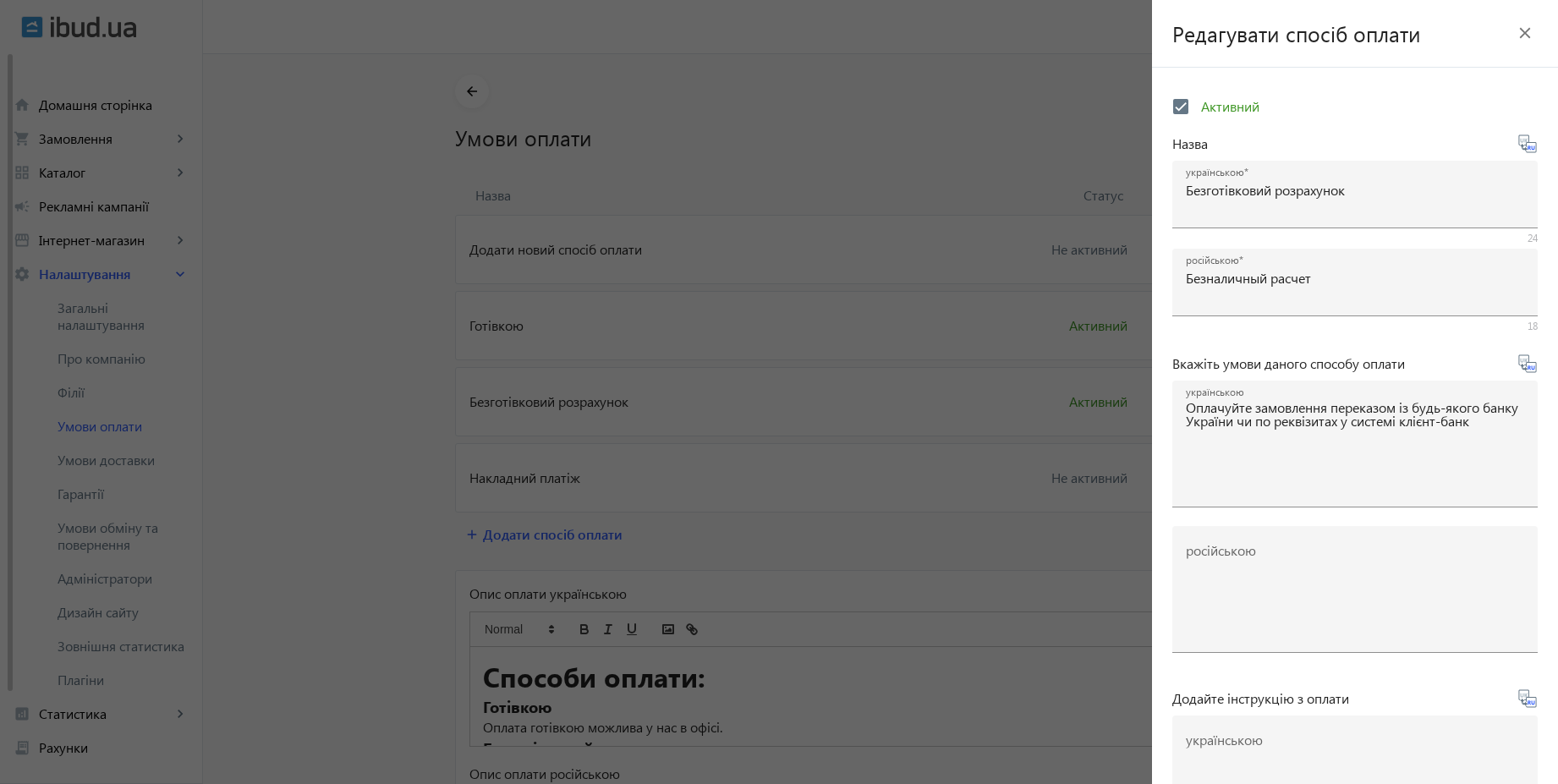
type textarea "Оплачивайте заказ переводом из любого банка или по реквизитам в системе клиент-…"
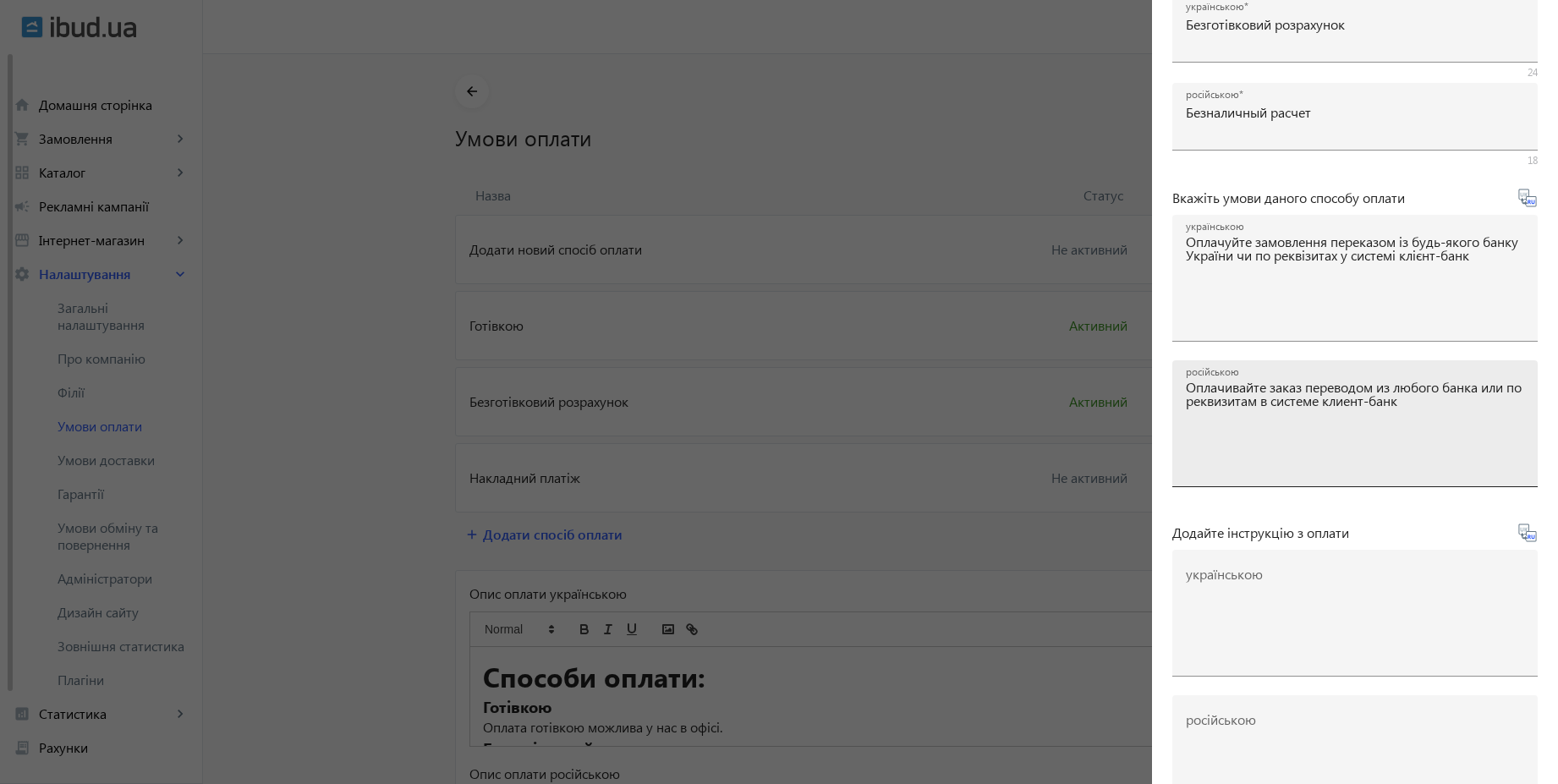
scroll to position [280, 0]
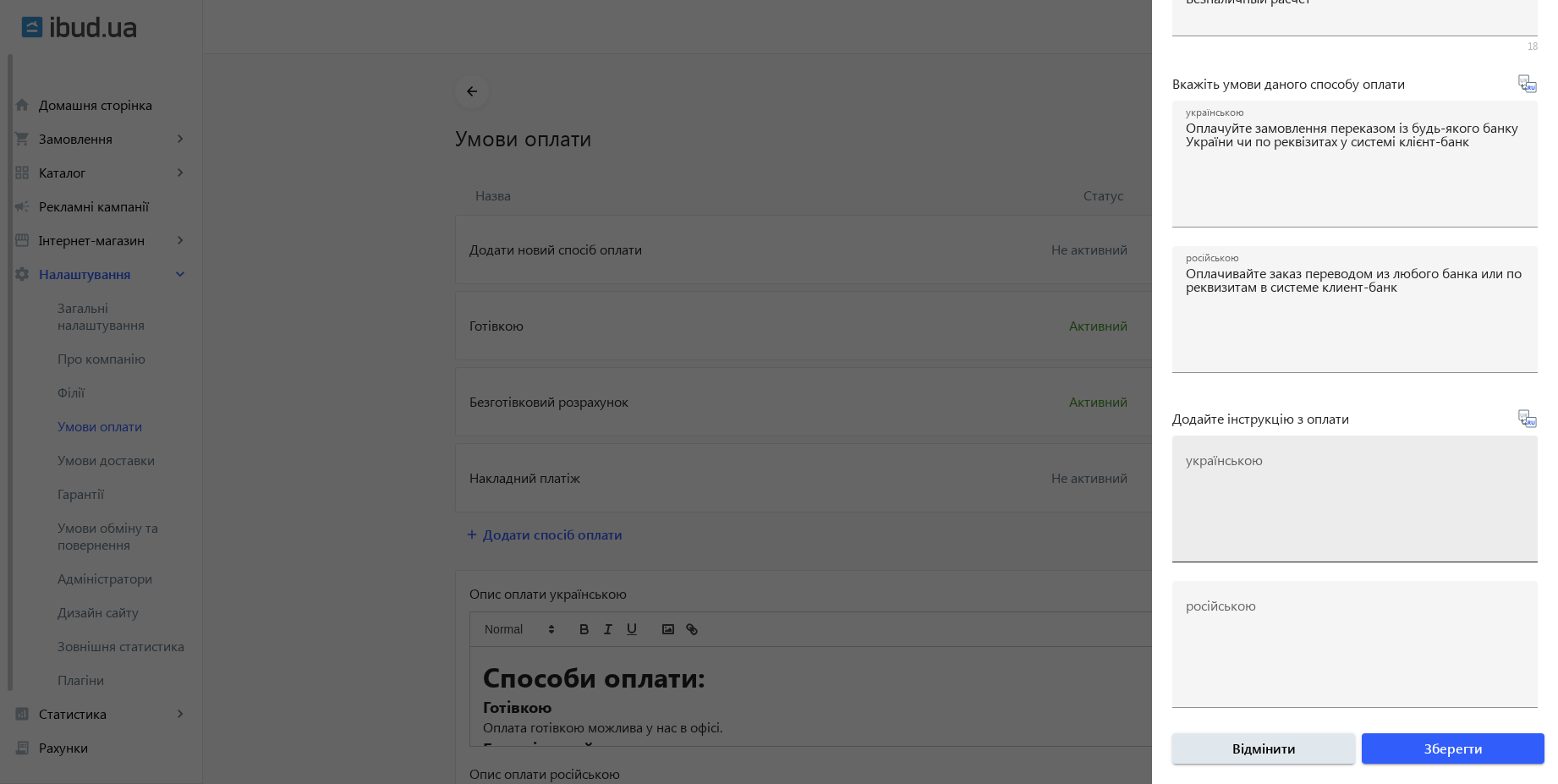
click at [1328, 456] on textarea "українською" at bounding box center [1355, 505] width 338 height 100
paste textarea "Оплатіть замовлення згідно реквізитів рахунка-фактури"
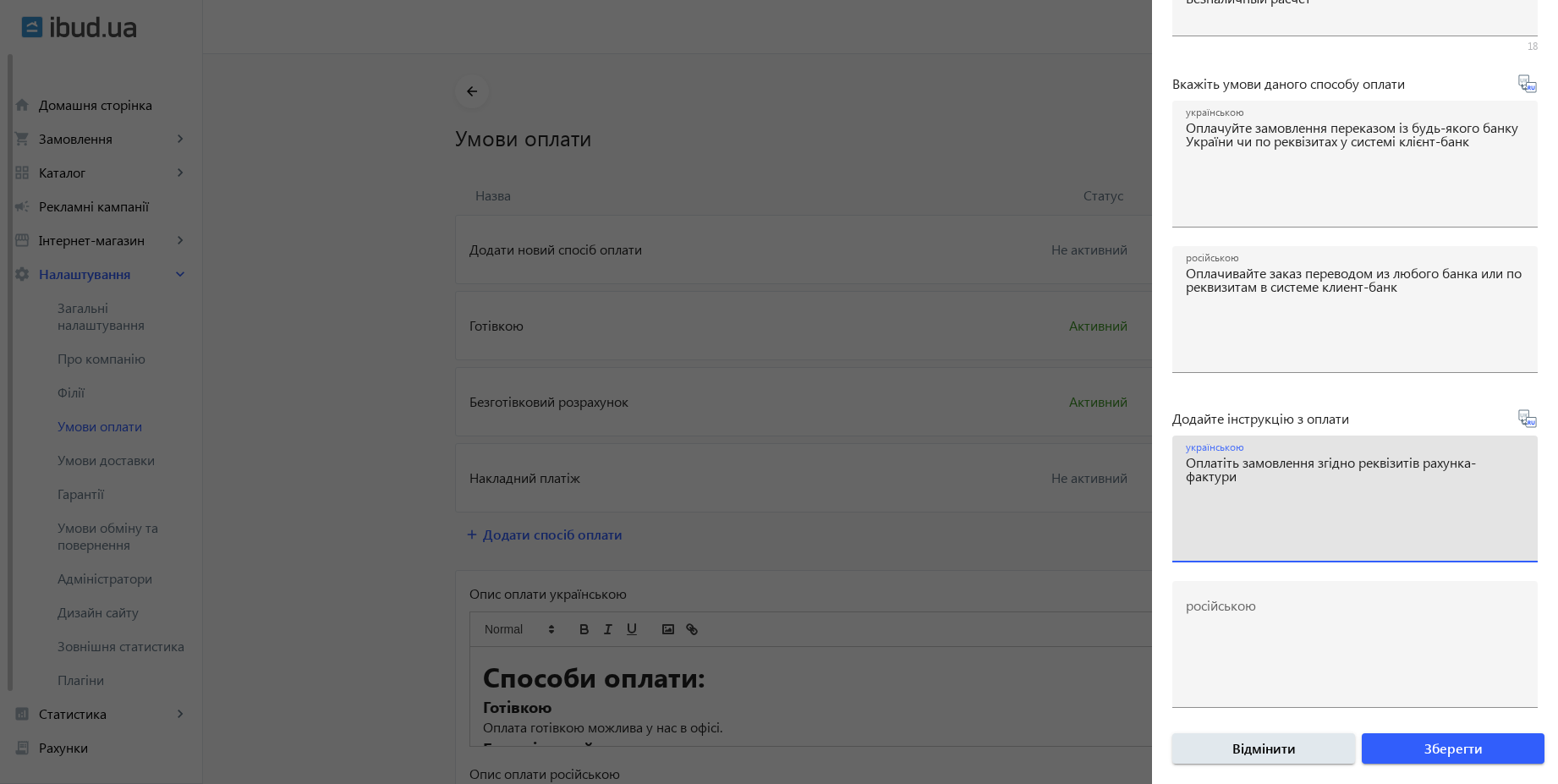
type textarea "Оплатіть замовлення згідно реквізитів рахунка-фактури"
click at [1519, 425] on icon at bounding box center [1527, 418] width 20 height 20
type textarea "Оплатите заказ согласно реквизитам счета-фактуры"
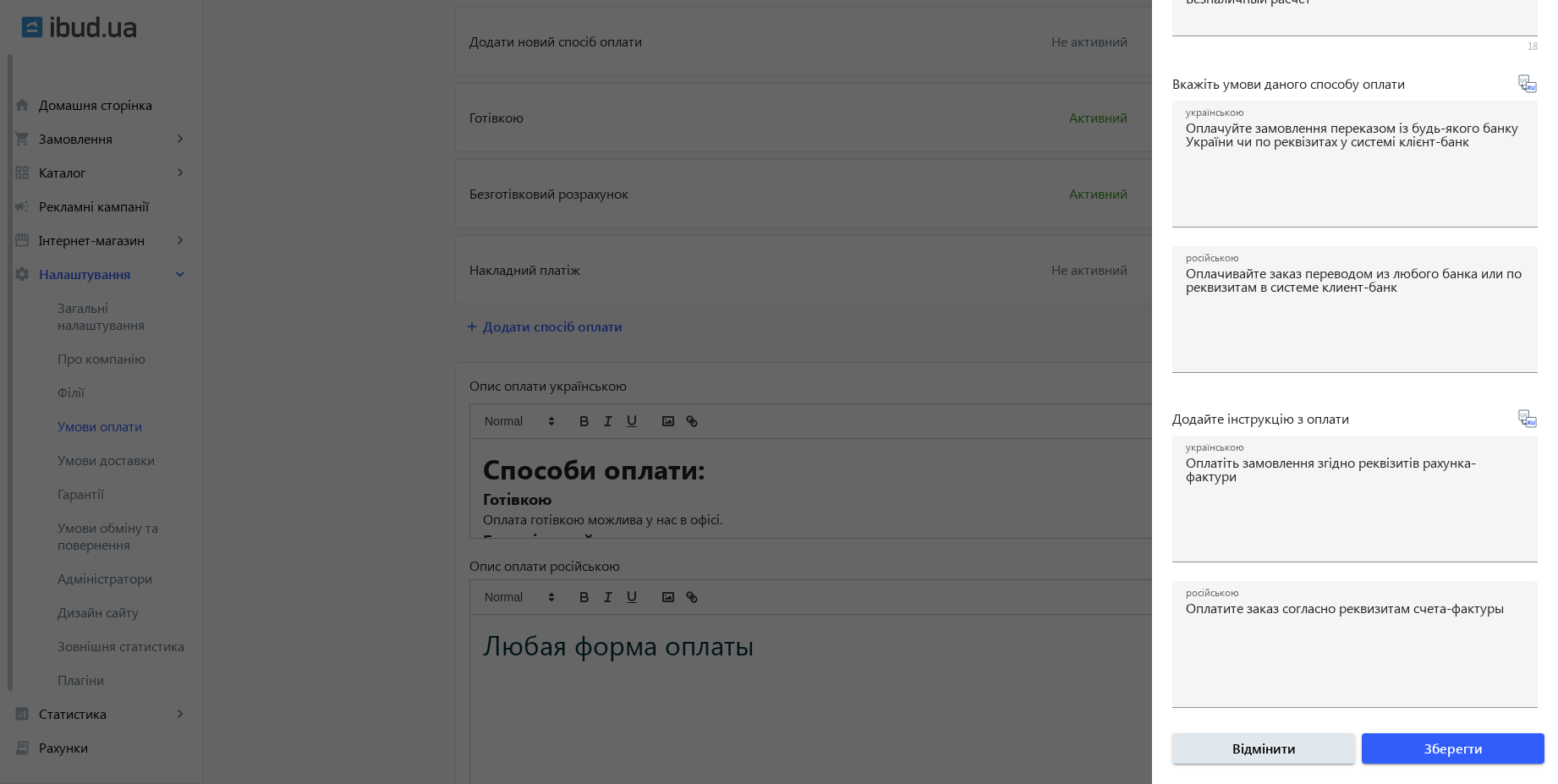
scroll to position [152, 0]
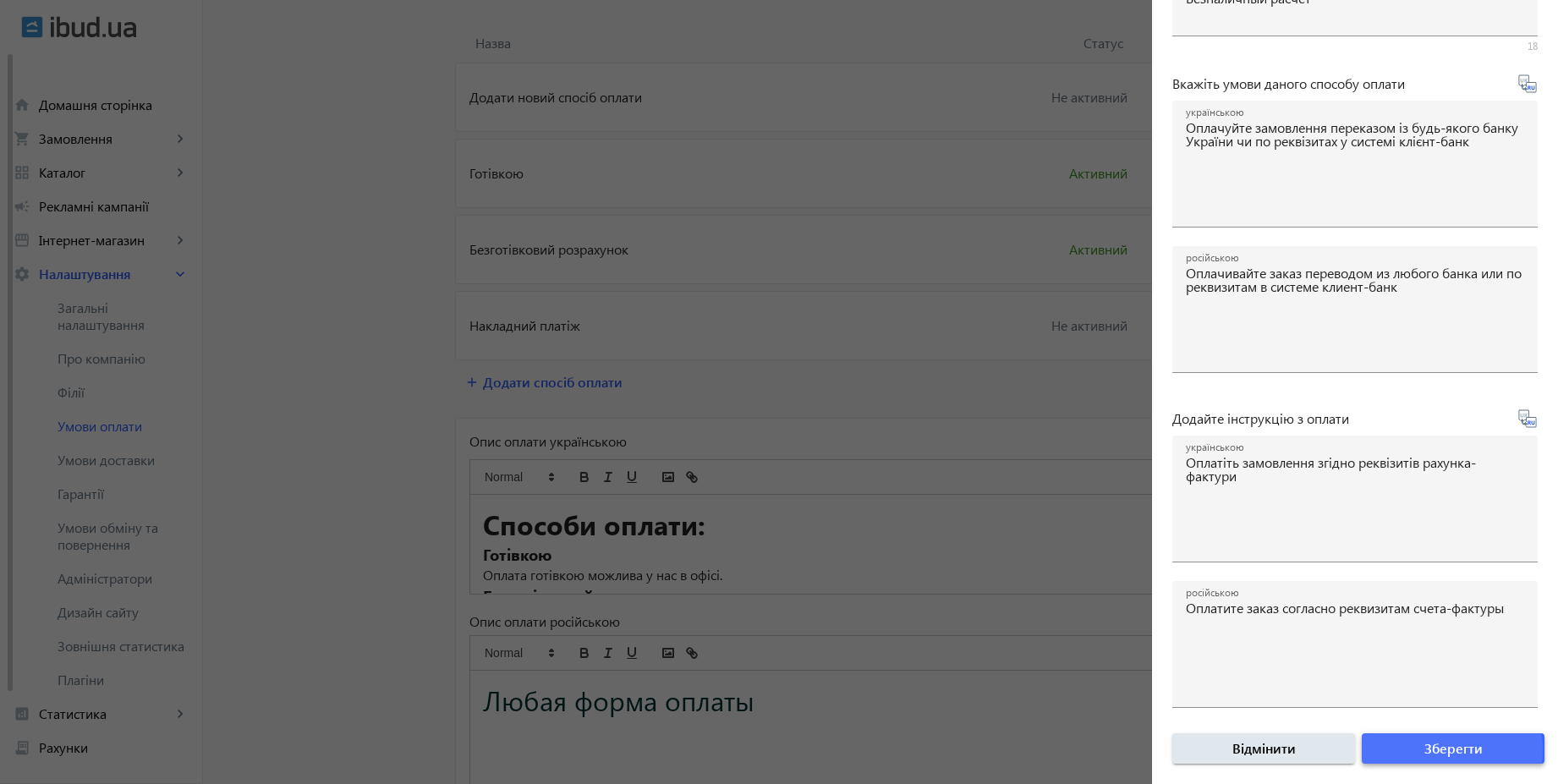
click at [1446, 750] on span "Зберегти" at bounding box center [1453, 748] width 58 height 18
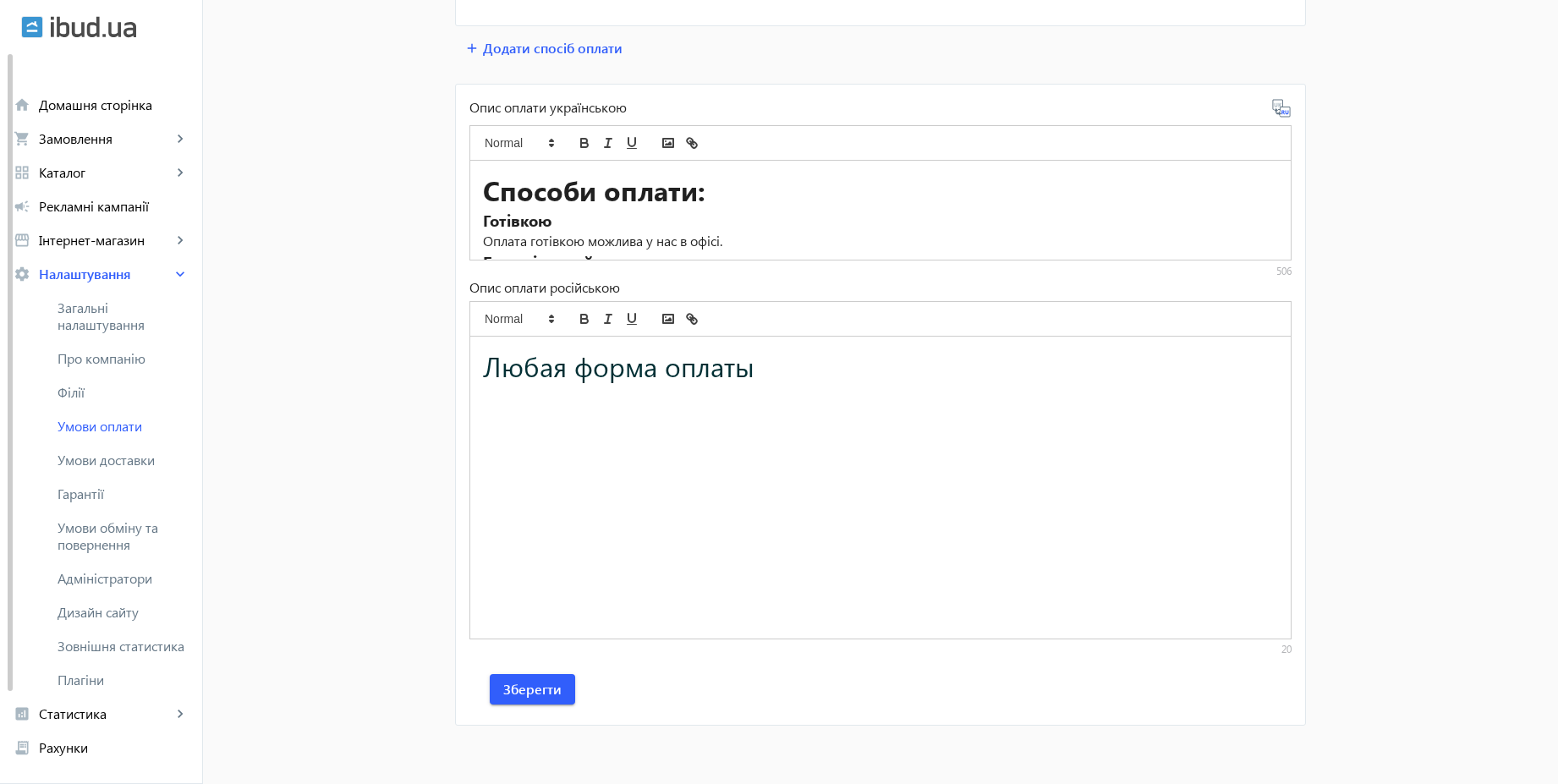
scroll to position [489, 0]
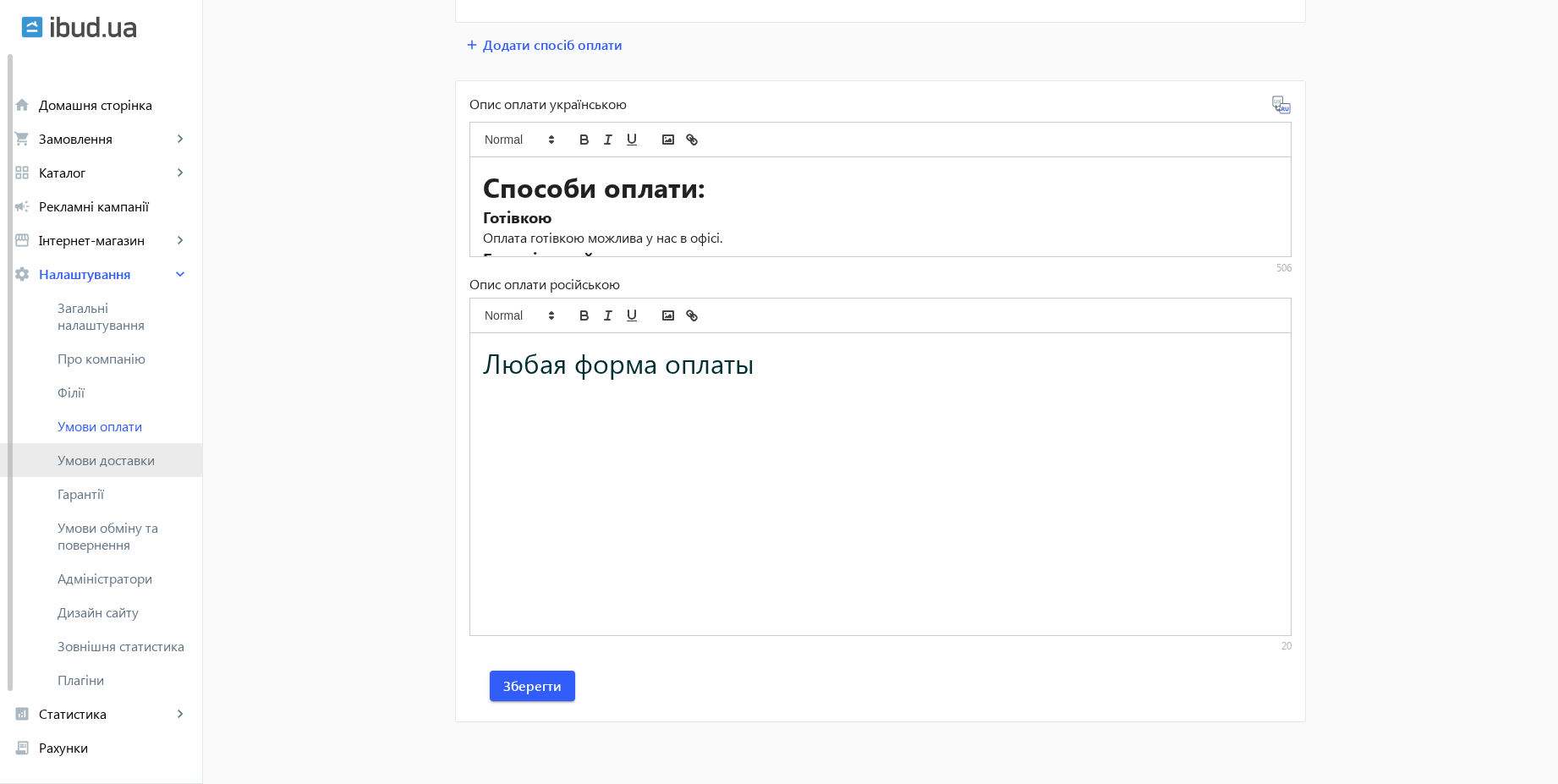
click at [128, 456] on span "Умови доставки" at bounding box center [122, 460] width 131 height 17
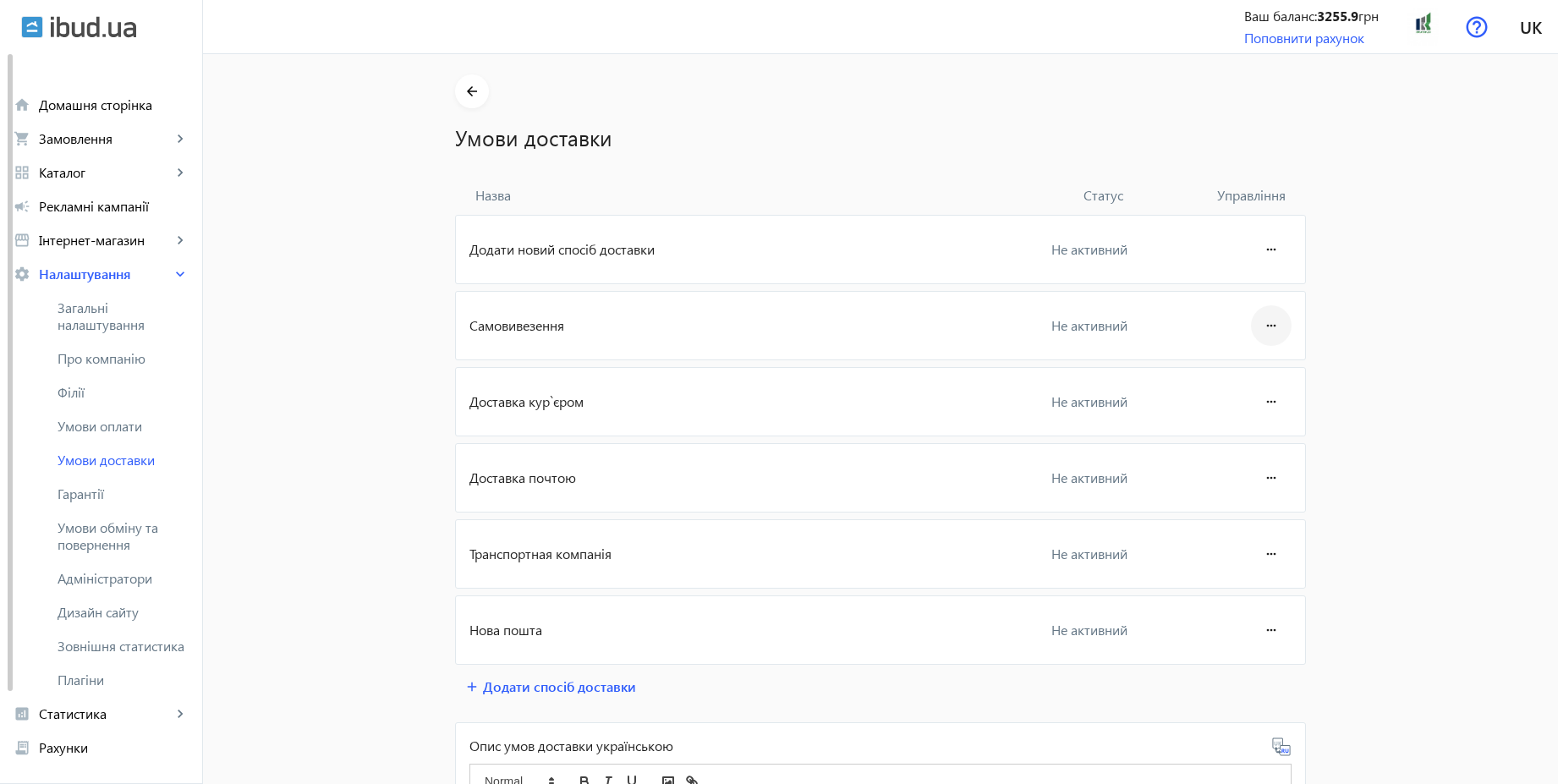
click at [1261, 323] on mat-icon "more_horiz" at bounding box center [1270, 325] width 20 height 41
click at [1245, 363] on button "Редагувати" at bounding box center [1238, 373] width 94 height 41
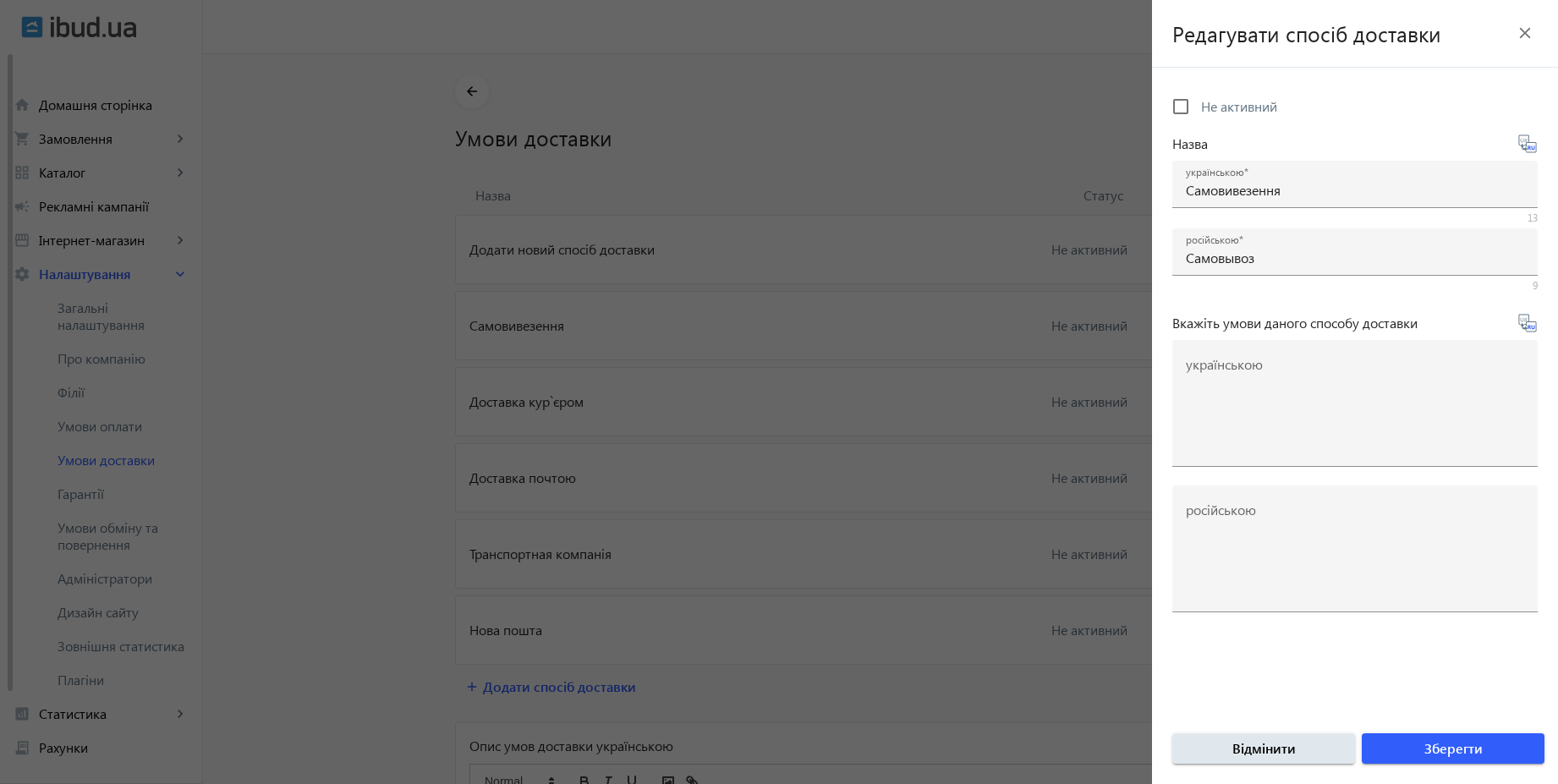
click at [1241, 101] on span "Не активний" at bounding box center [1239, 106] width 76 height 17
click at [1198, 101] on input "Не активний" at bounding box center [1180, 106] width 34 height 34
checkbox input "true"
click at [1529, 754] on span "submit" at bounding box center [1453, 748] width 183 height 41
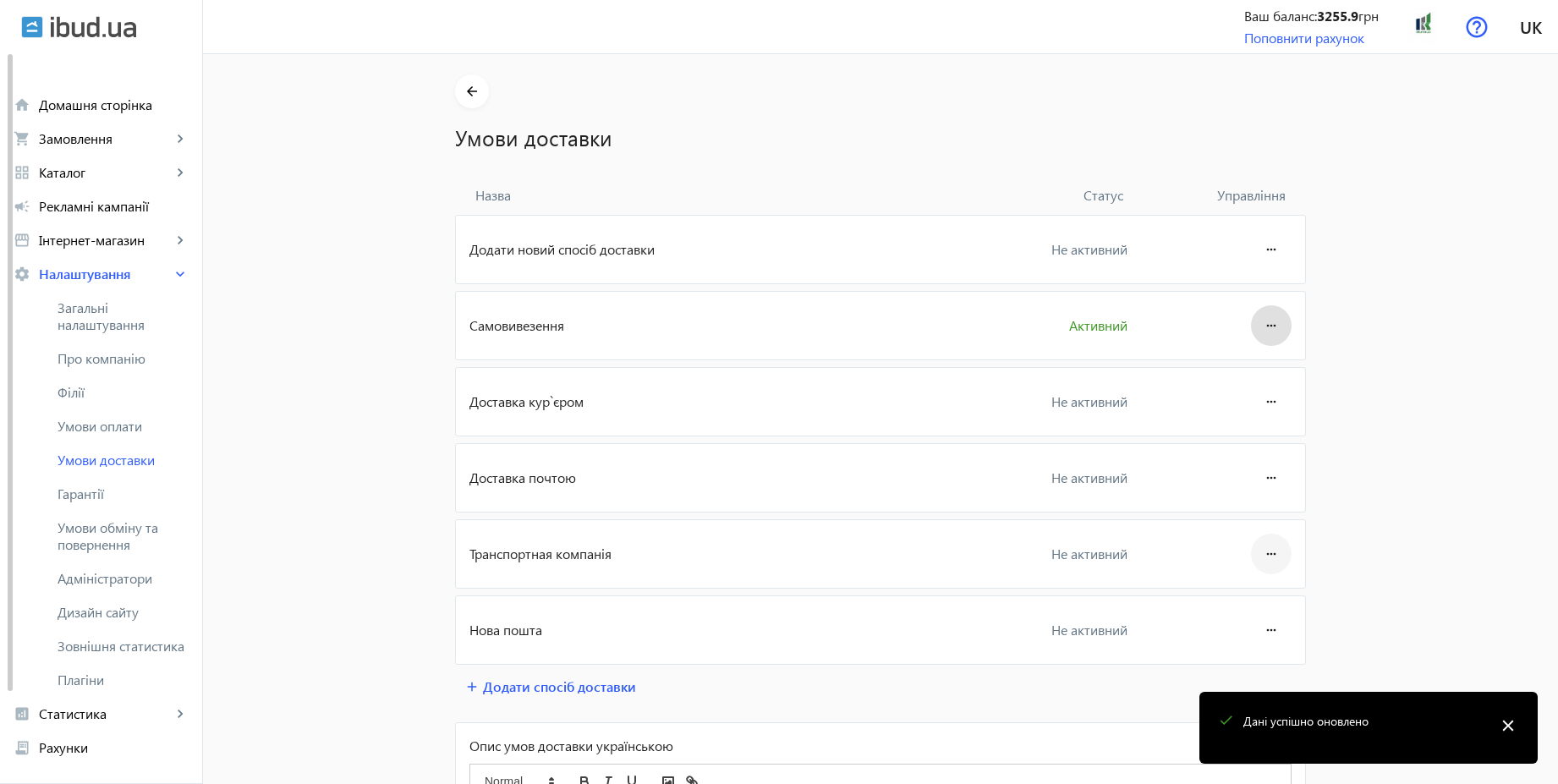
click at [1261, 547] on mat-icon "more_horiz" at bounding box center [1270, 554] width 20 height 41
click at [1245, 594] on span "Редагувати" at bounding box center [1239, 601] width 68 height 14
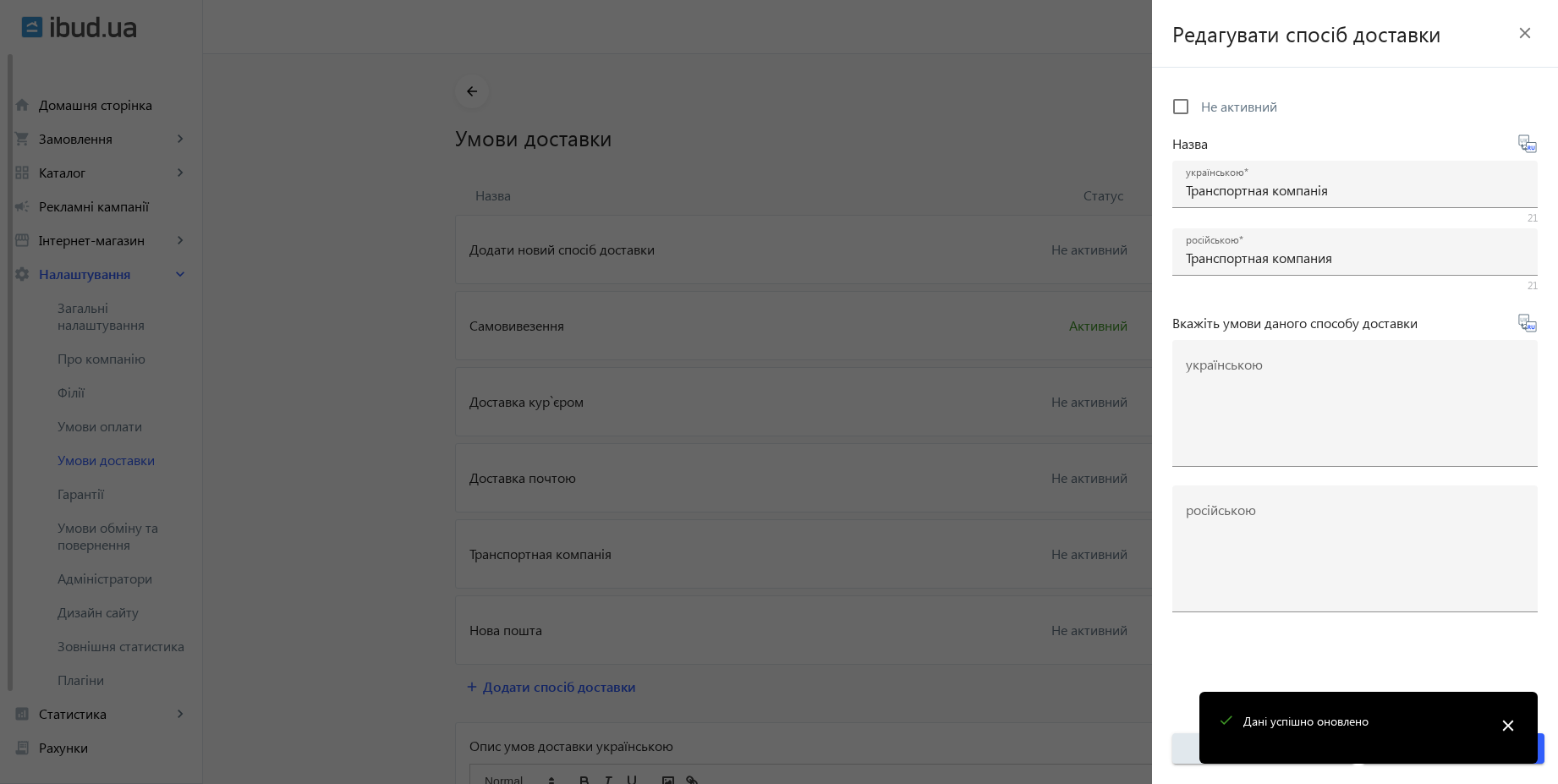
click at [1249, 97] on span "Не активний" at bounding box center [1239, 106] width 76 height 17
click at [1198, 97] on input "Не активний" at bounding box center [1180, 106] width 34 height 34
checkbox input "true"
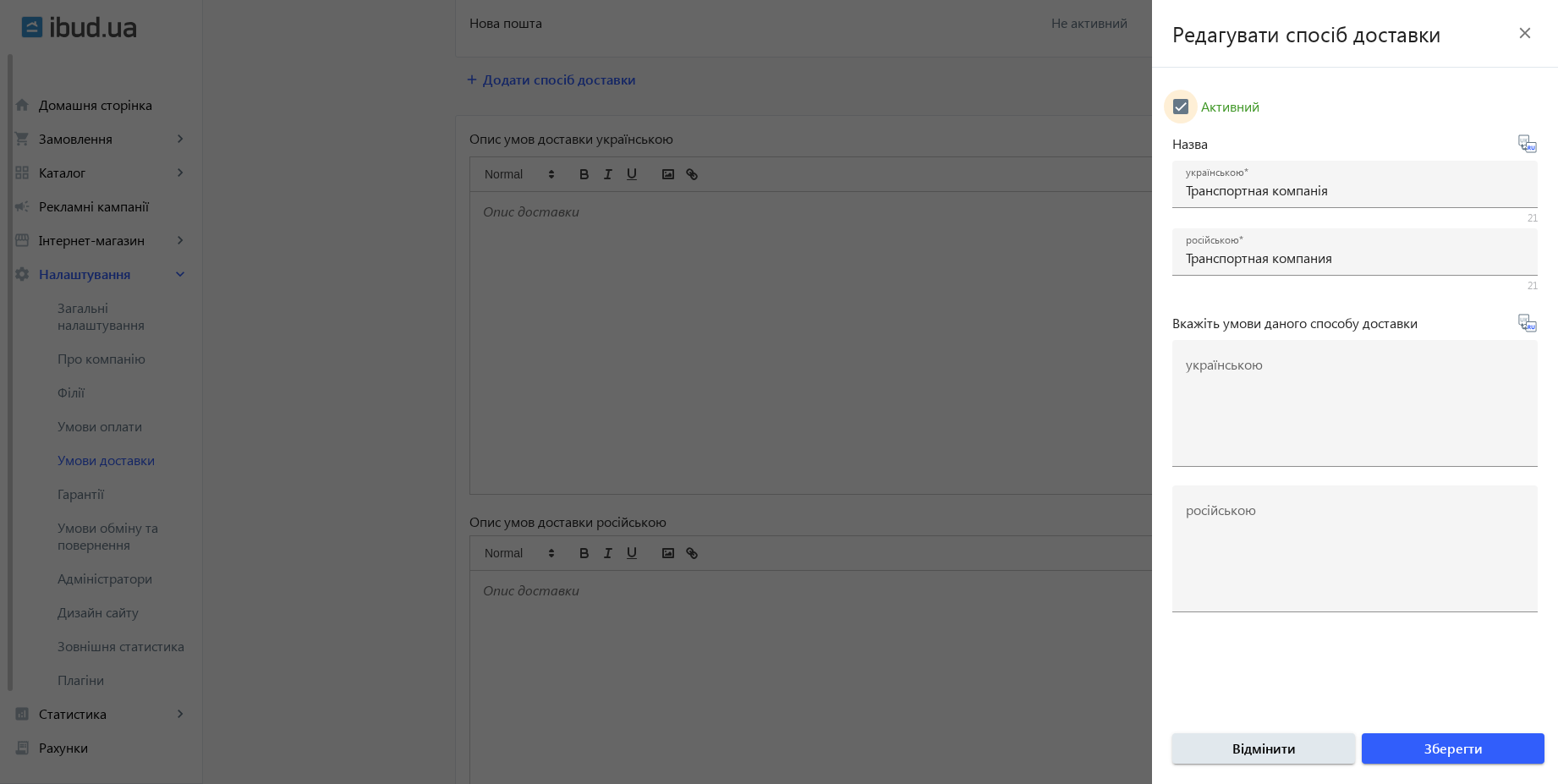
scroll to position [609, 0]
click at [1483, 747] on span "submit" at bounding box center [1453, 748] width 183 height 41
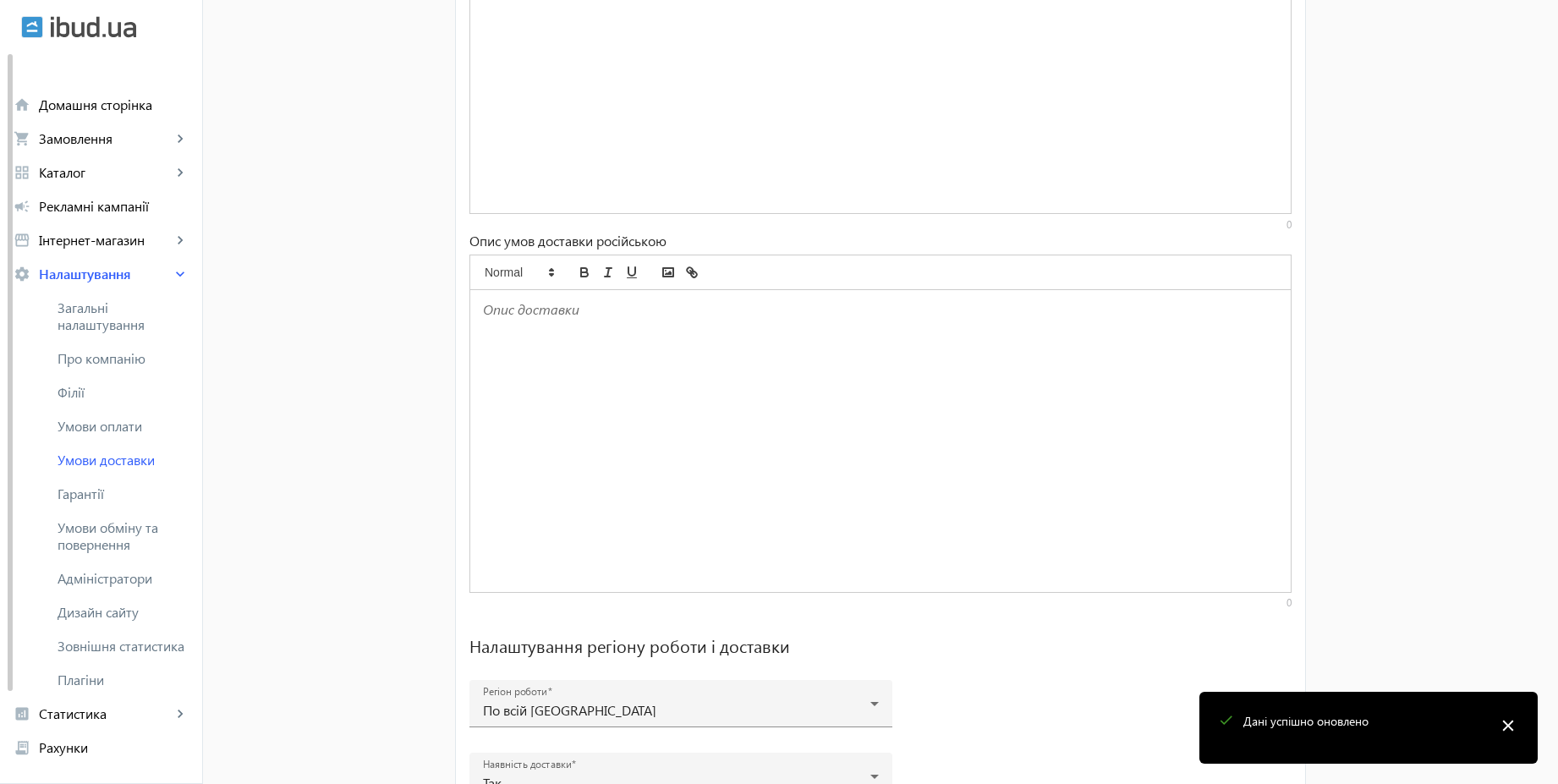
scroll to position [1049, 0]
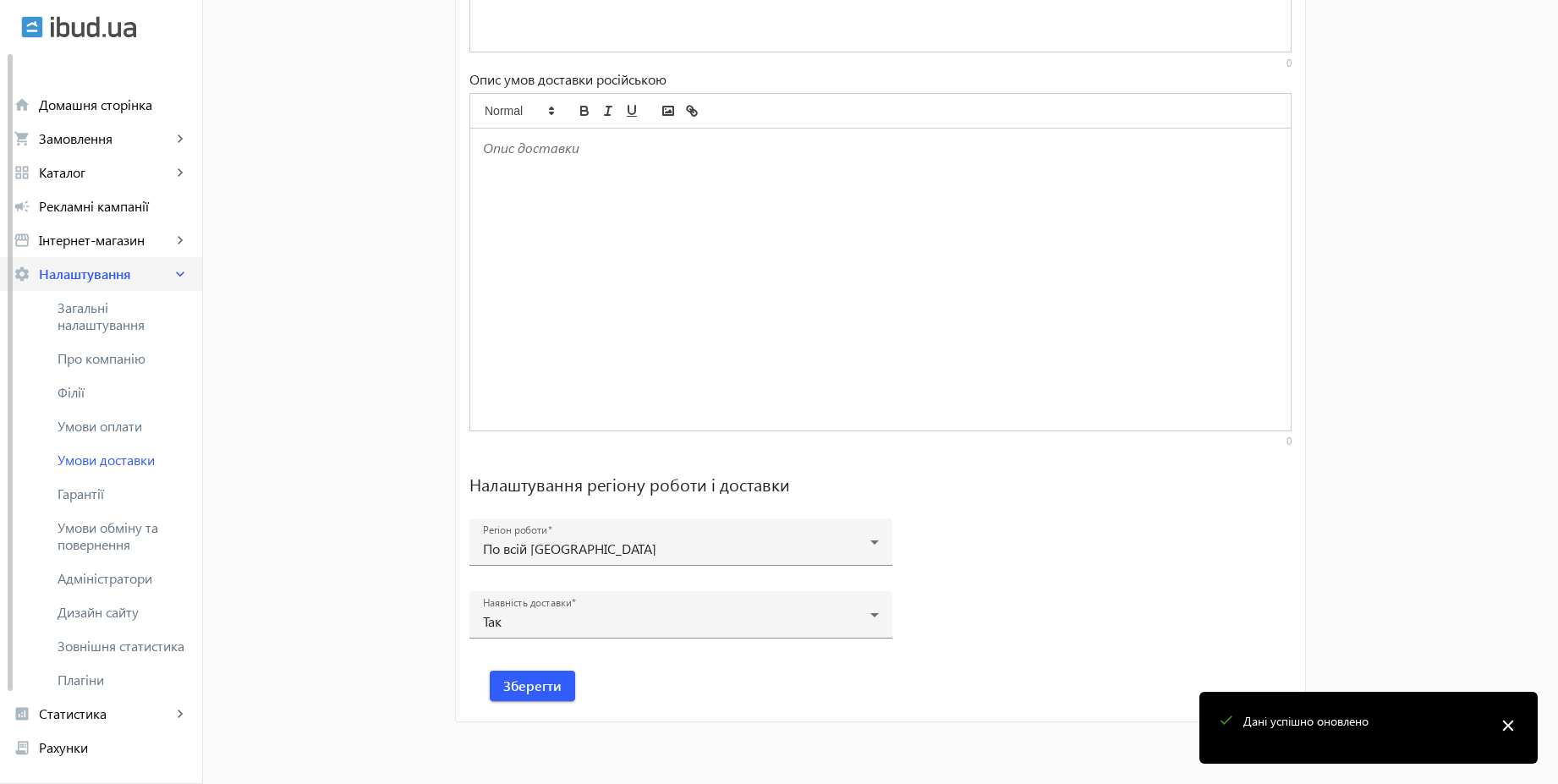
click at [124, 275] on span "Налаштування" at bounding box center [105, 275] width 133 height 17
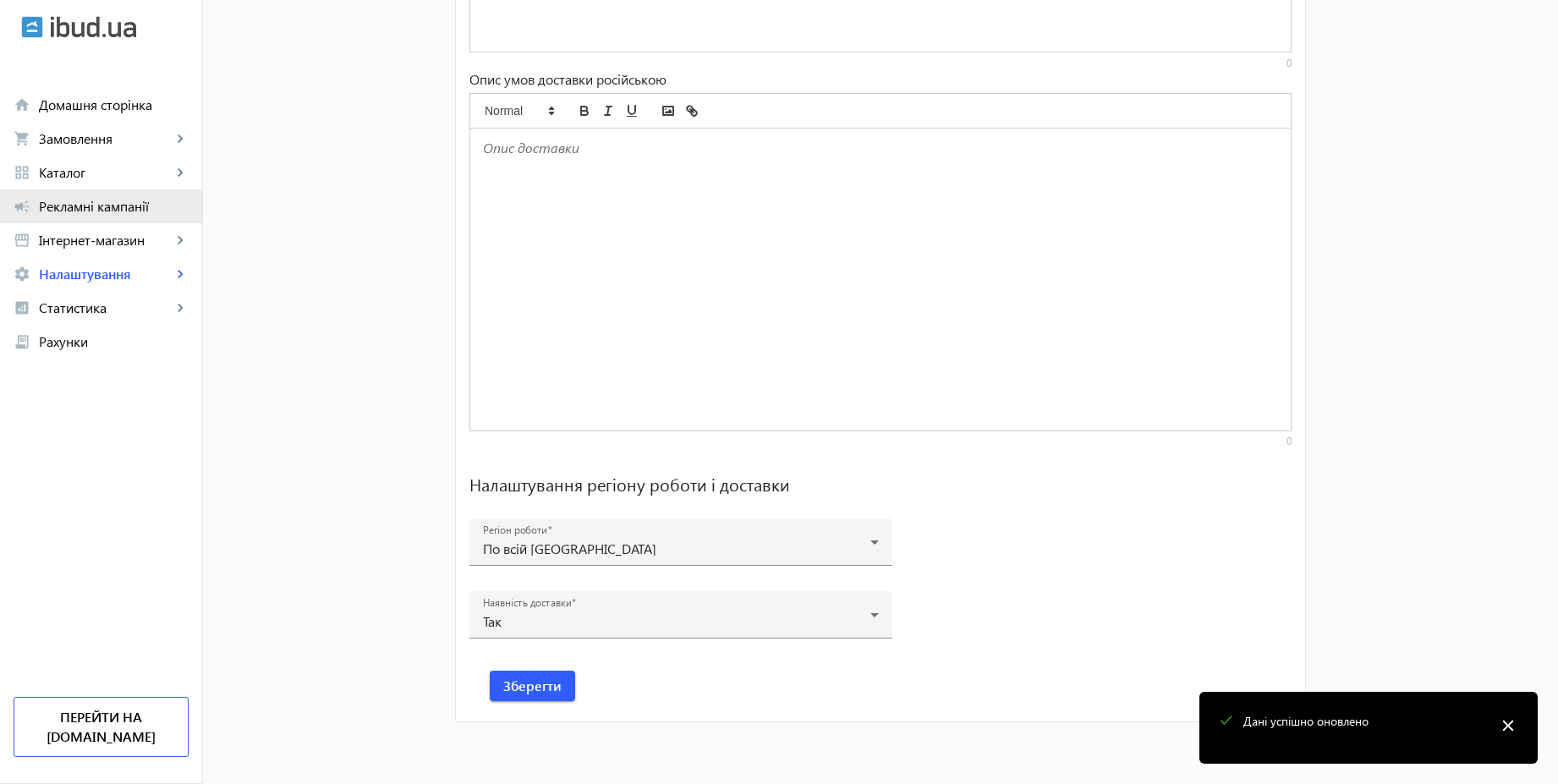
click at [101, 201] on span "Рекламні кампанії" at bounding box center [114, 206] width 150 height 17
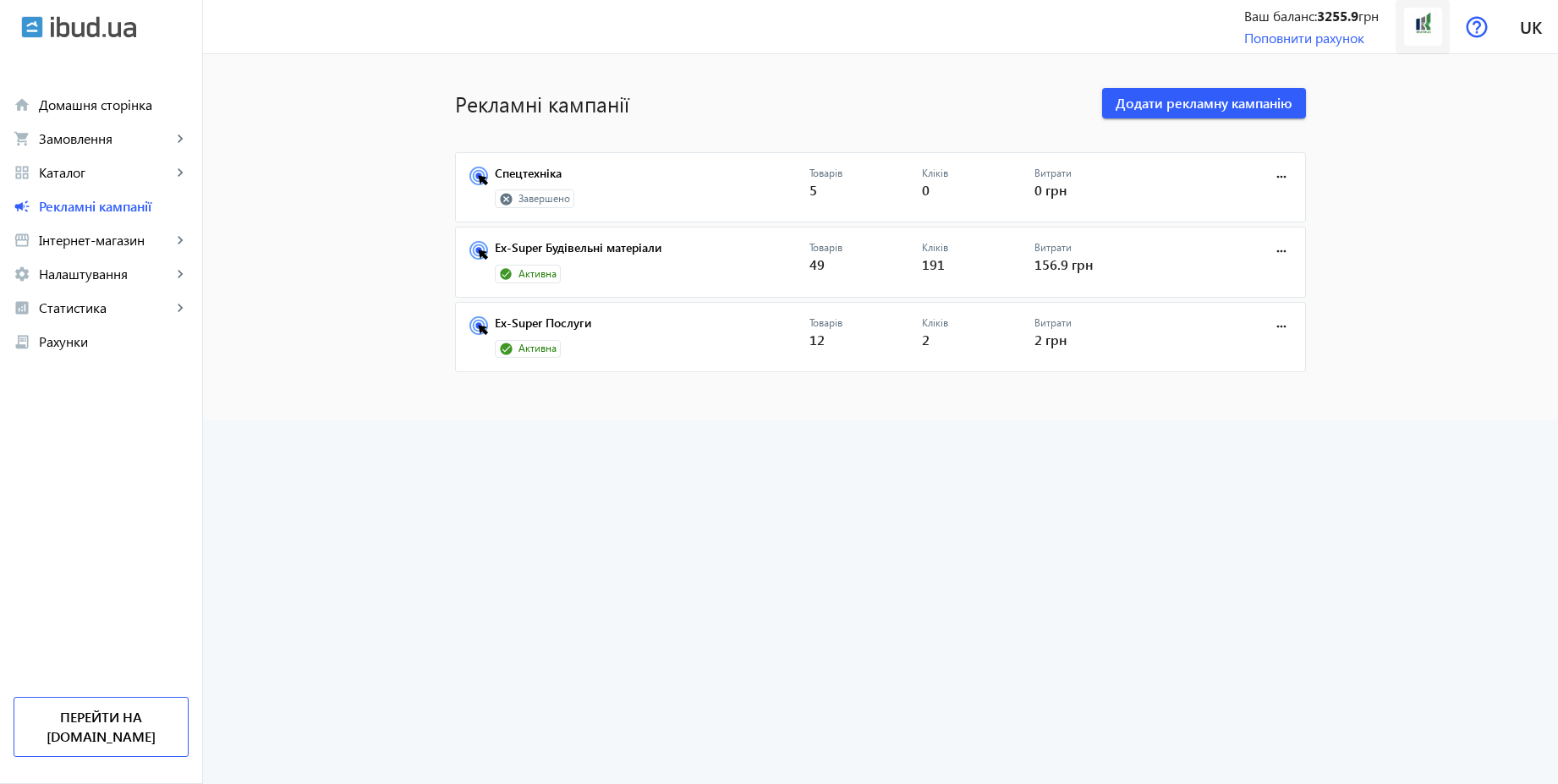
click at [1425, 32] on img at bounding box center [1423, 27] width 38 height 38
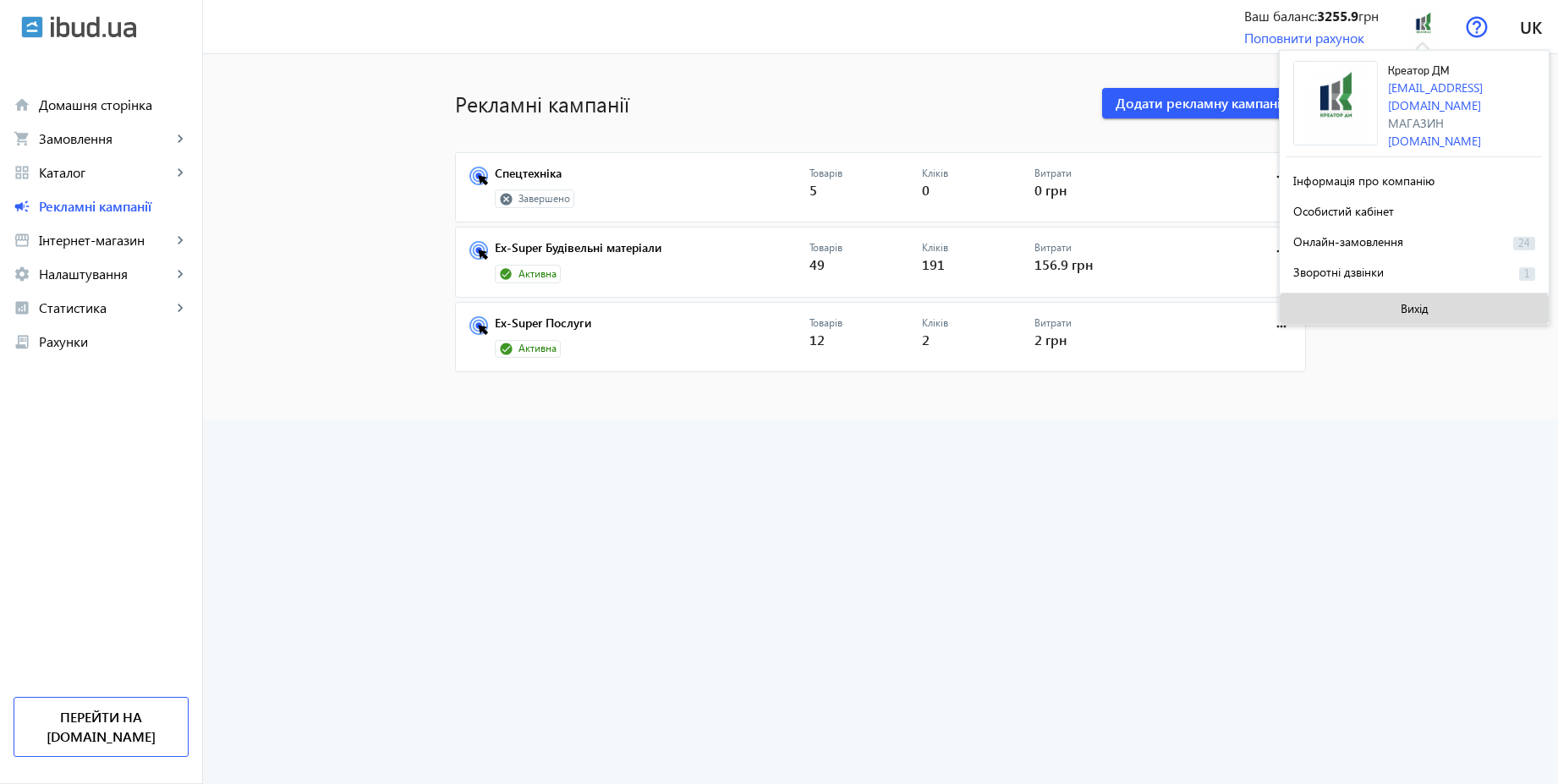
click at [1396, 293] on span at bounding box center [1414, 308] width 269 height 41
